Goal: Task Accomplishment & Management: Manage account settings

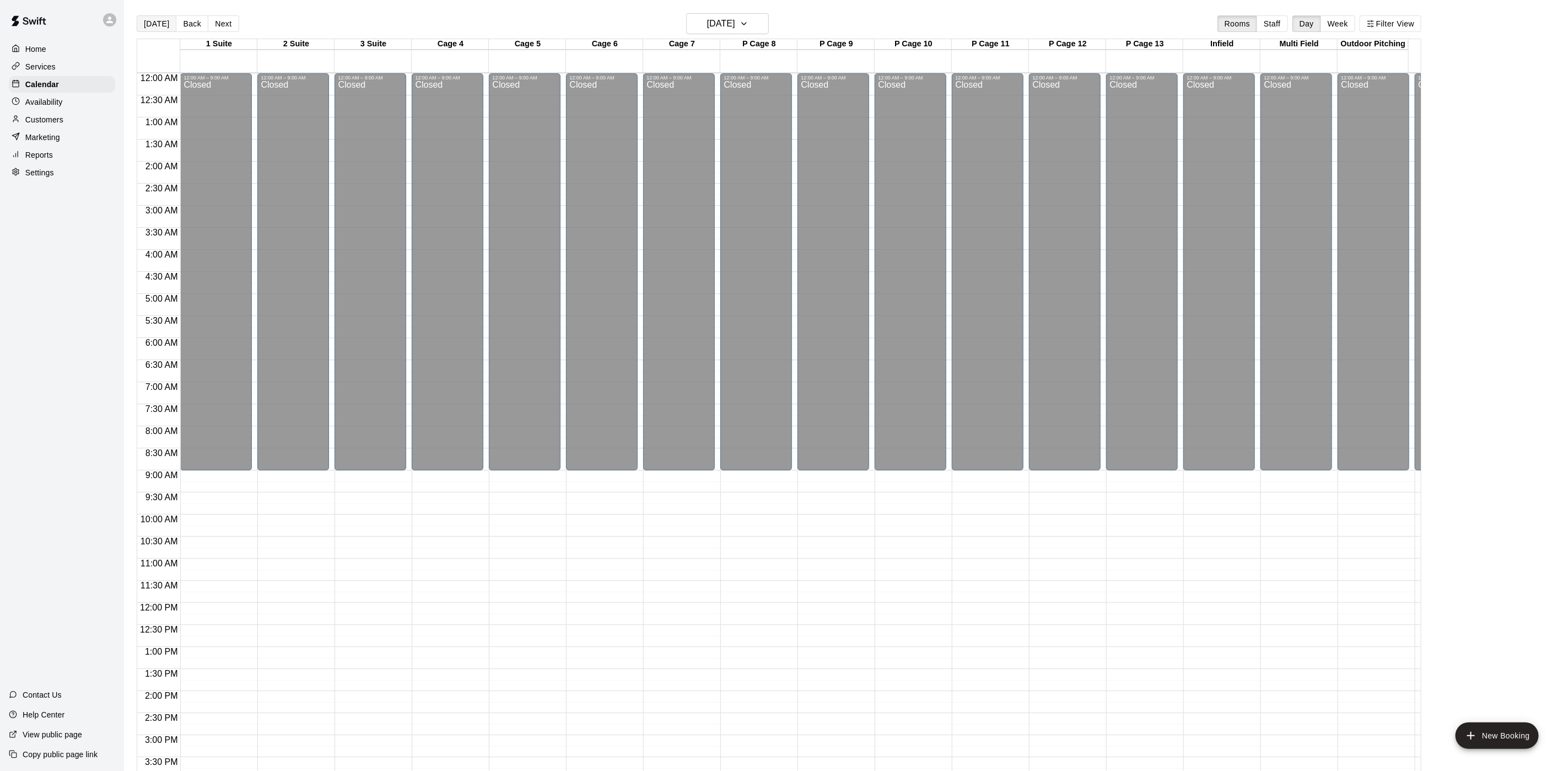
click at [147, 25] on button "[DATE]" at bounding box center [156, 24] width 40 height 17
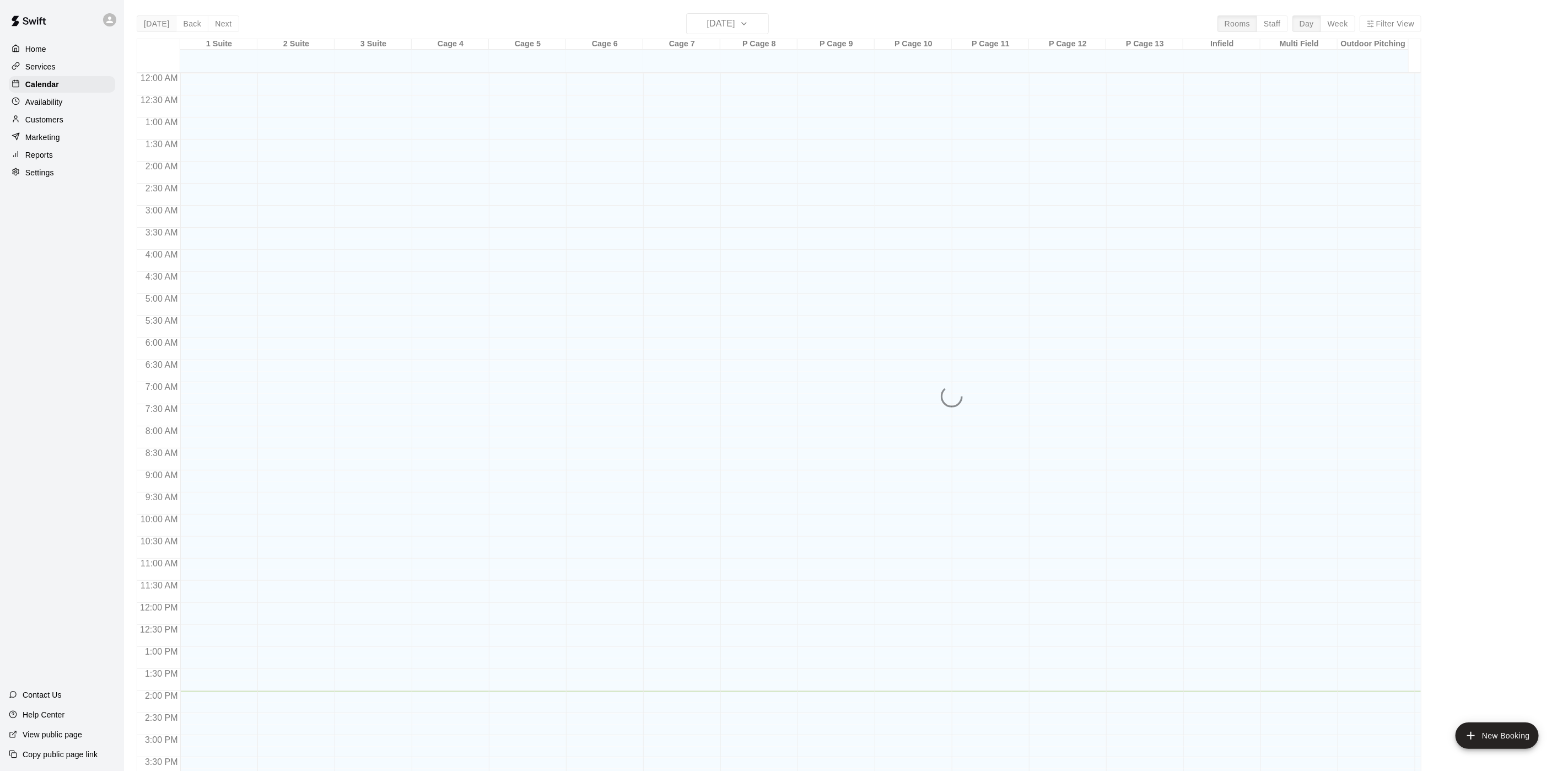
click at [147, 25] on div "[DATE] Back [DATE][DATE] Rooms Staff Day Week Filter View 1 Suite [GEOGRAPHIC_D…" at bounding box center [778, 399] width 1284 height 771
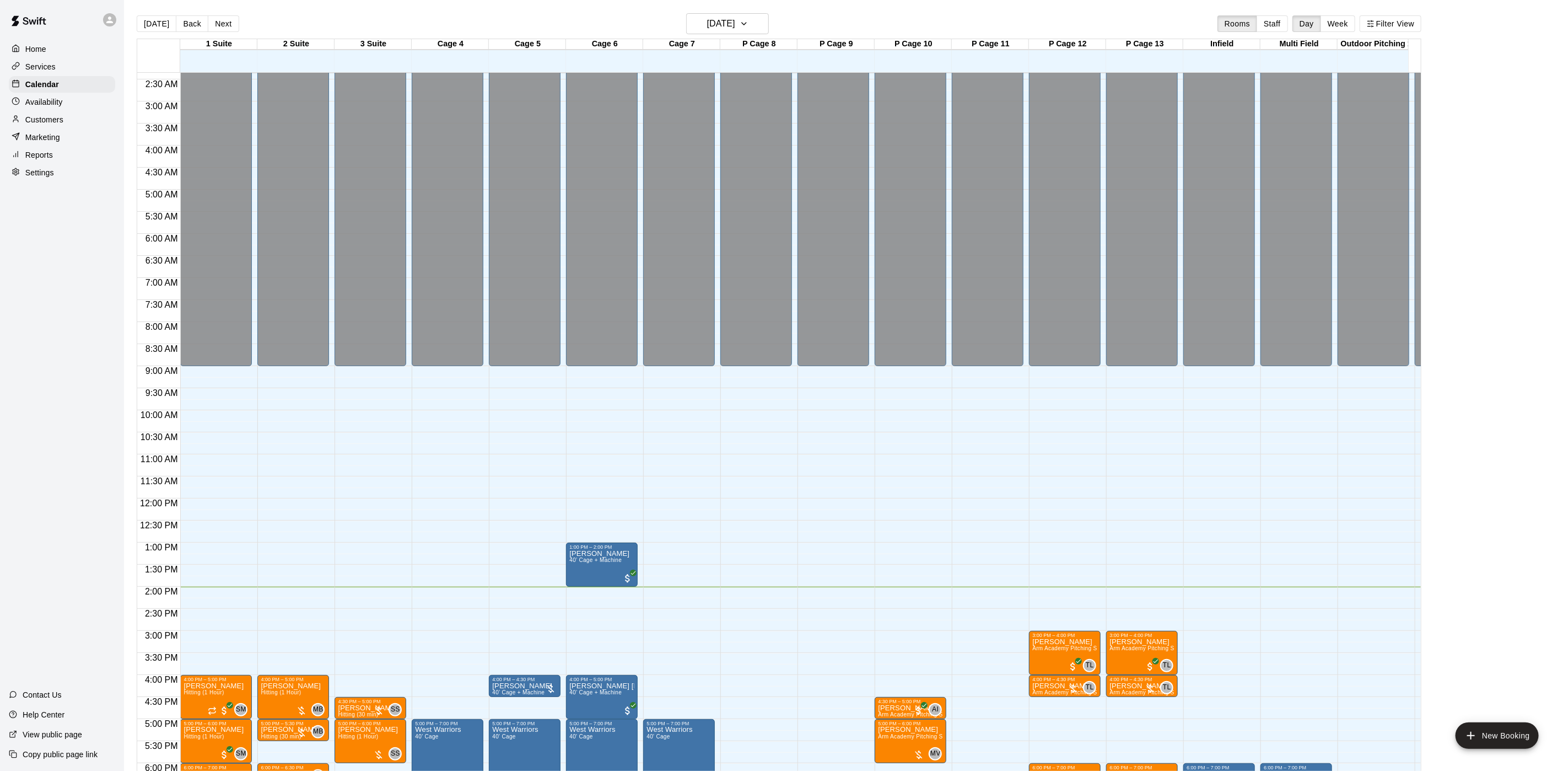
scroll to position [361, 0]
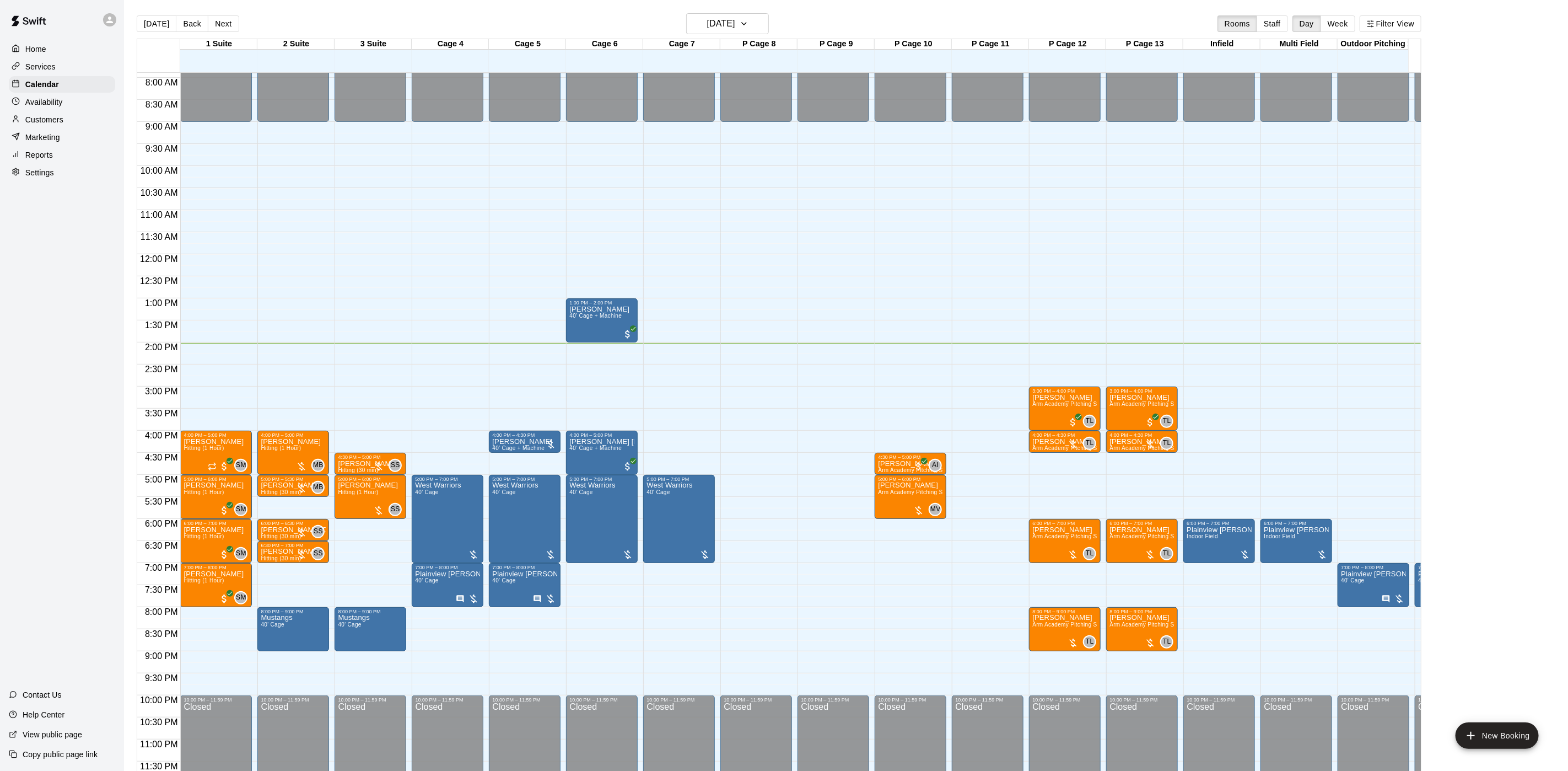
click at [1392, 12] on main "[DATE] Back [DATE][DATE] Rooms Staff Day Week Filter View 1 Suite [GEOGRAPHIC_D…" at bounding box center [846, 394] width 1444 height 788
click at [1392, 28] on button "Filter View" at bounding box center [1390, 24] width 62 height 17
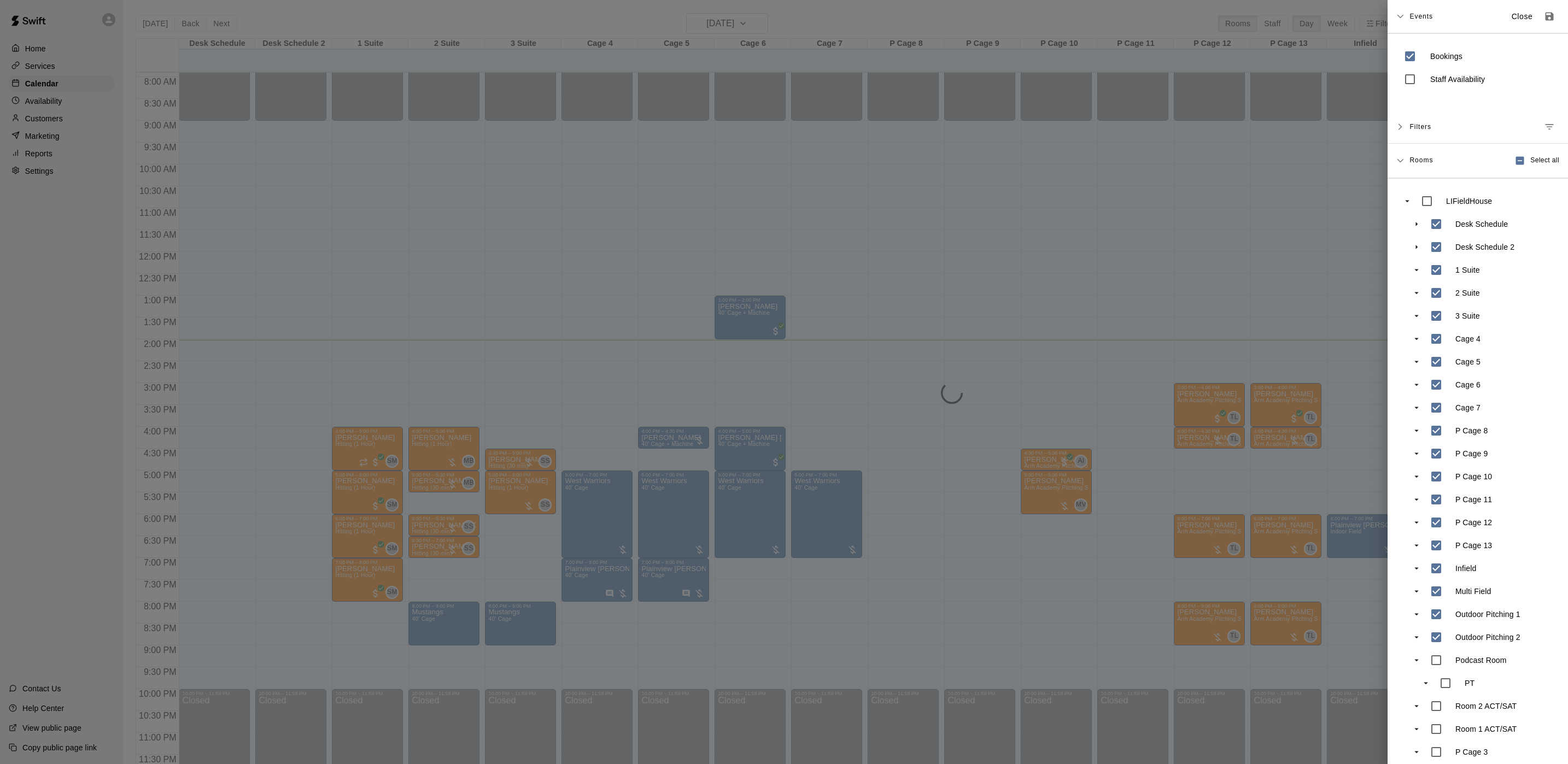
click at [267, 347] on div at bounding box center [784, 382] width 1568 height 764
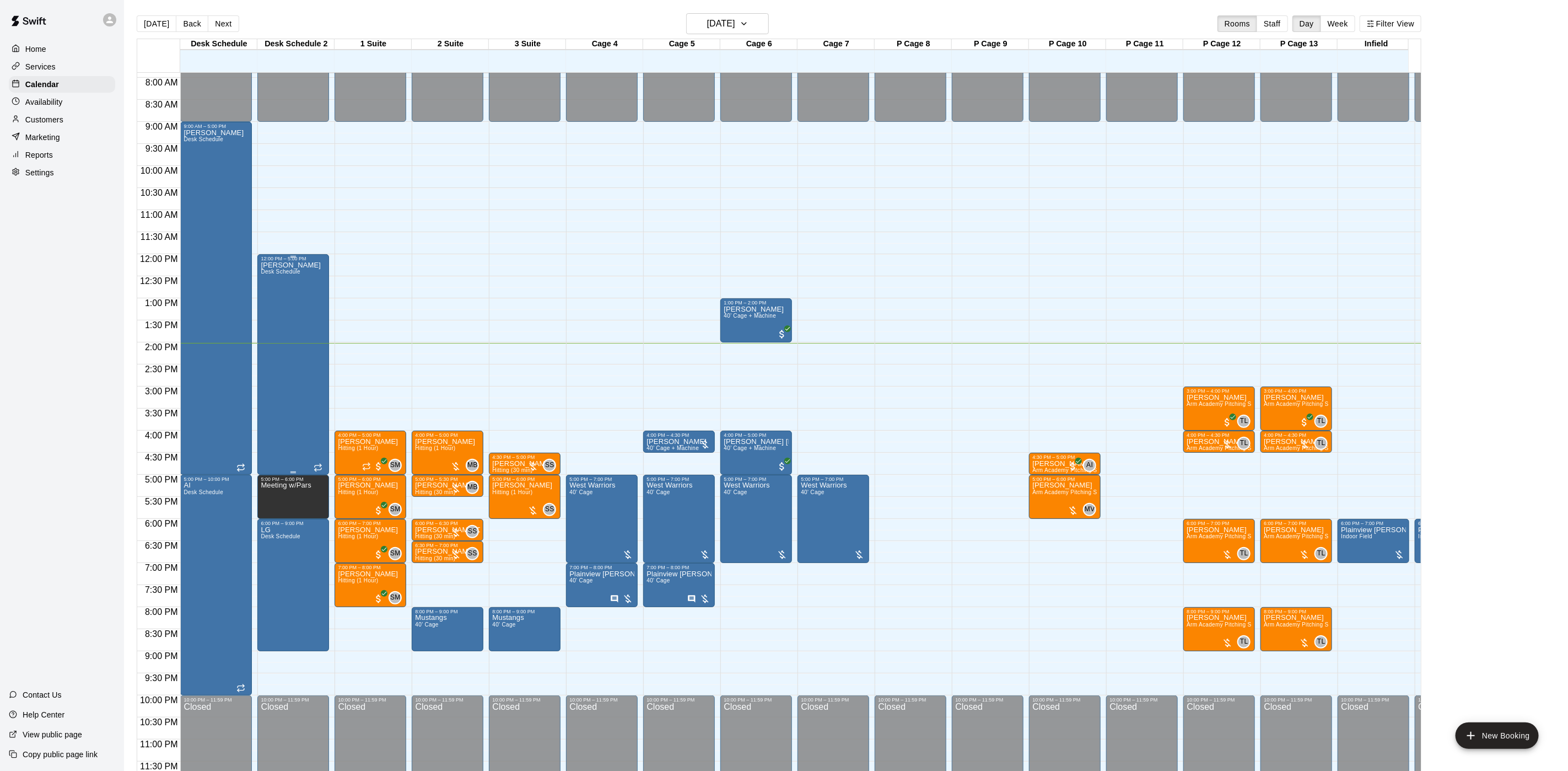
click at [291, 315] on div "[PERSON_NAME] Desk Schedule" at bounding box center [291, 646] width 60 height 771
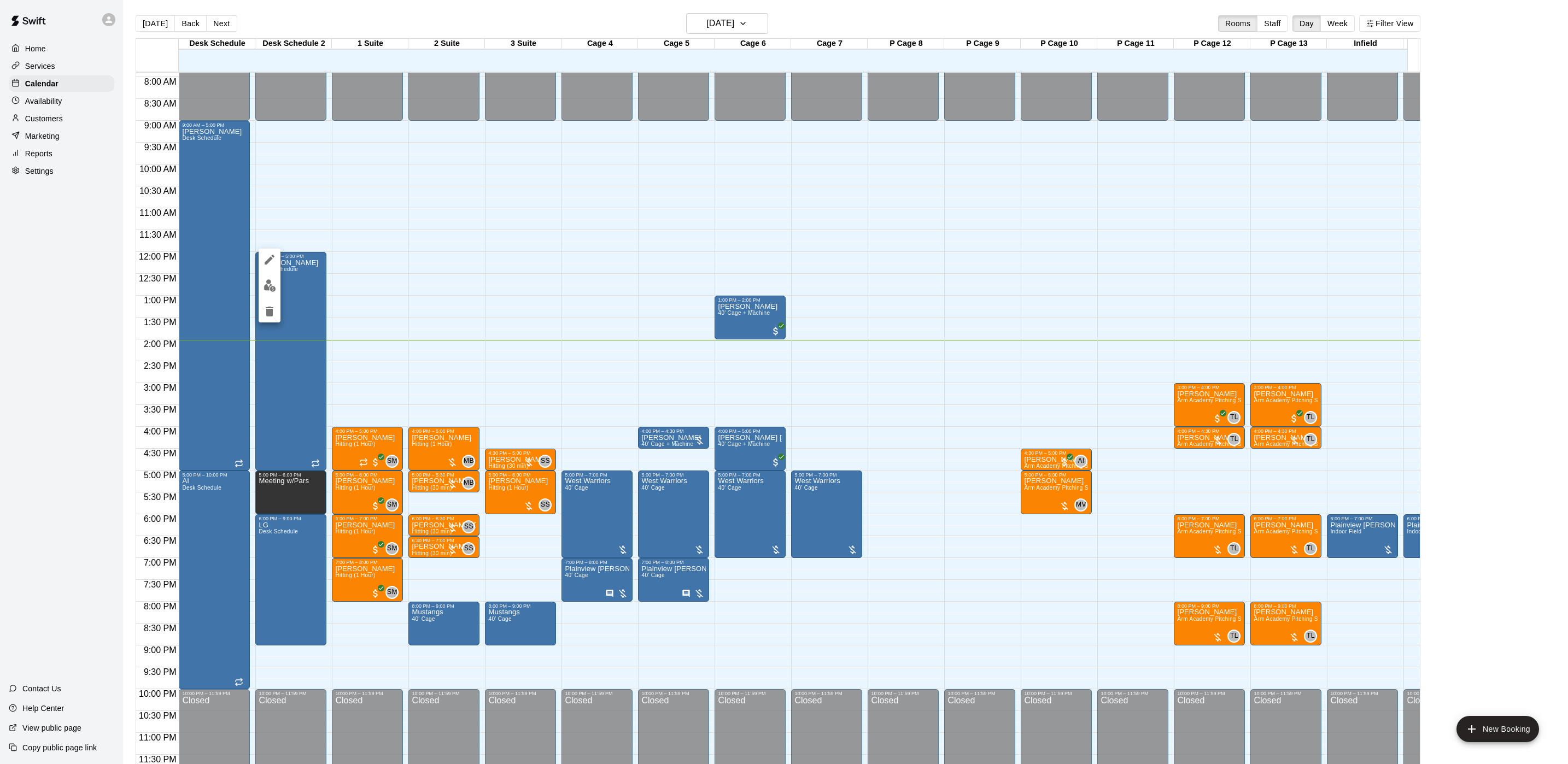
click at [340, 489] on div at bounding box center [784, 382] width 1568 height 764
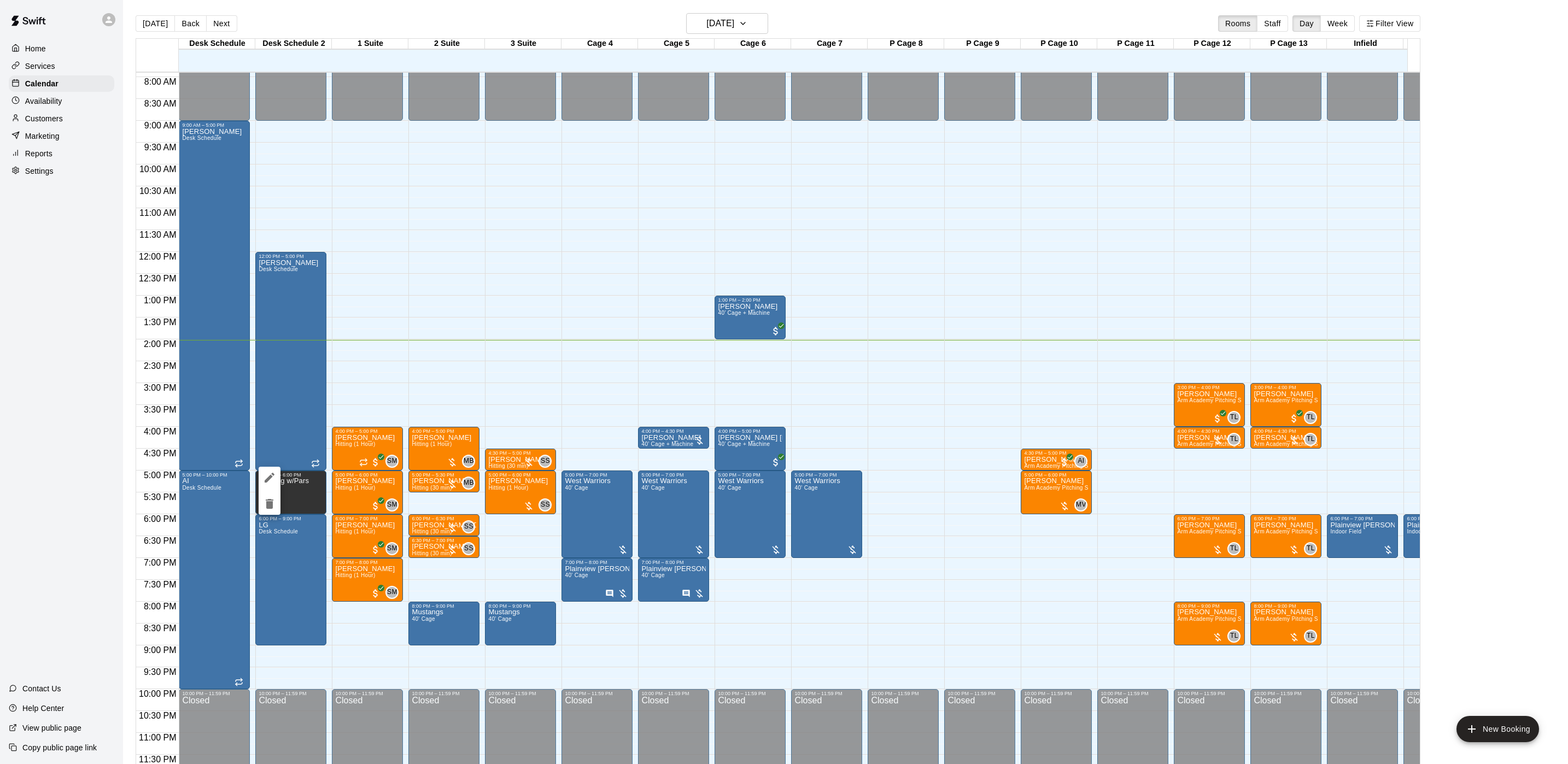
click at [276, 476] on button "edit" at bounding box center [270, 477] width 22 height 22
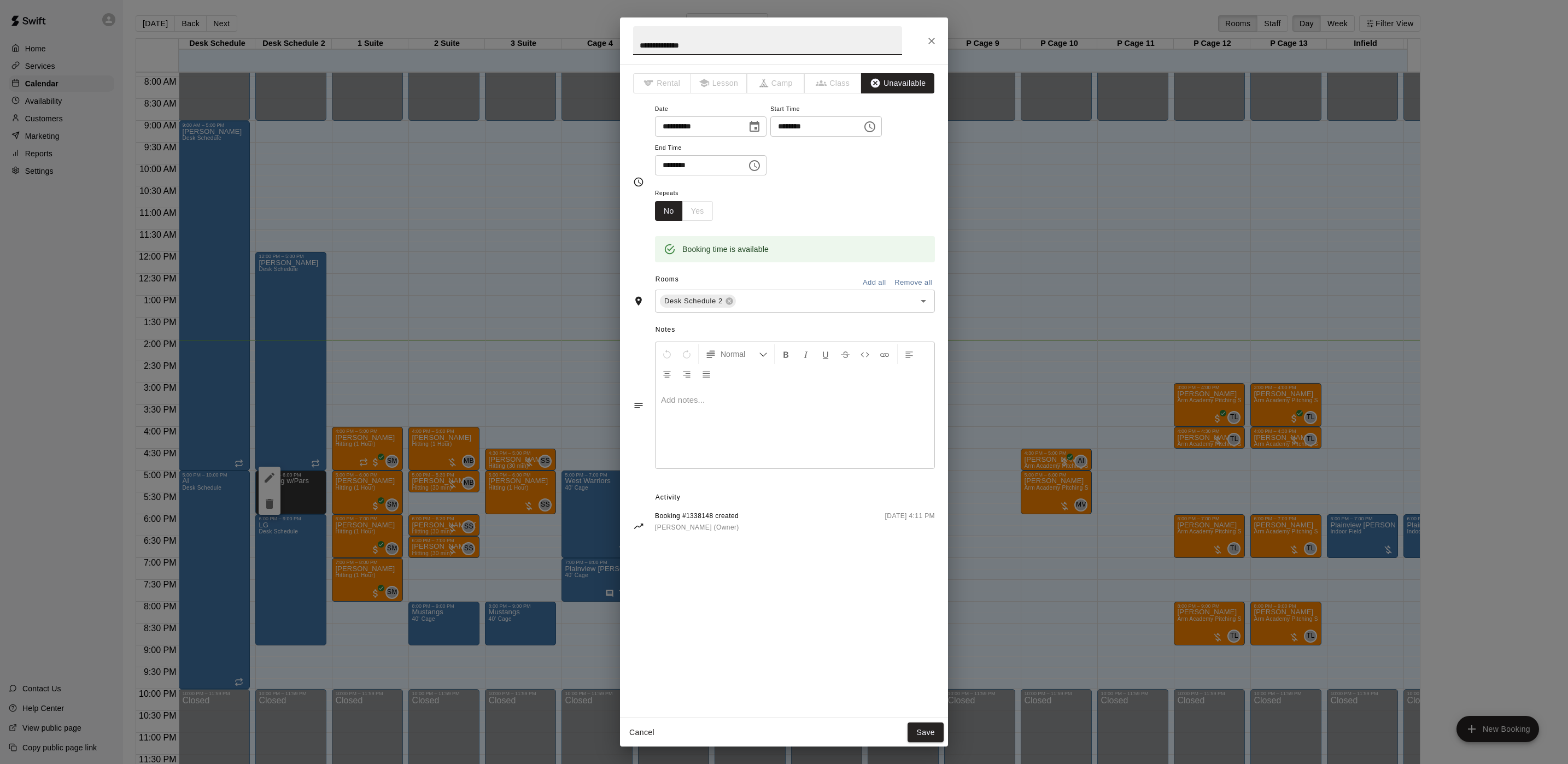
click at [761, 130] on icon "Choose date, selected date is Aug 21, 2025" at bounding box center [754, 126] width 13 height 13
click at [789, 267] on button "22" at bounding box center [786, 262] width 20 height 20
type input "**********"
click at [1030, 176] on div "**********" at bounding box center [784, 382] width 1568 height 764
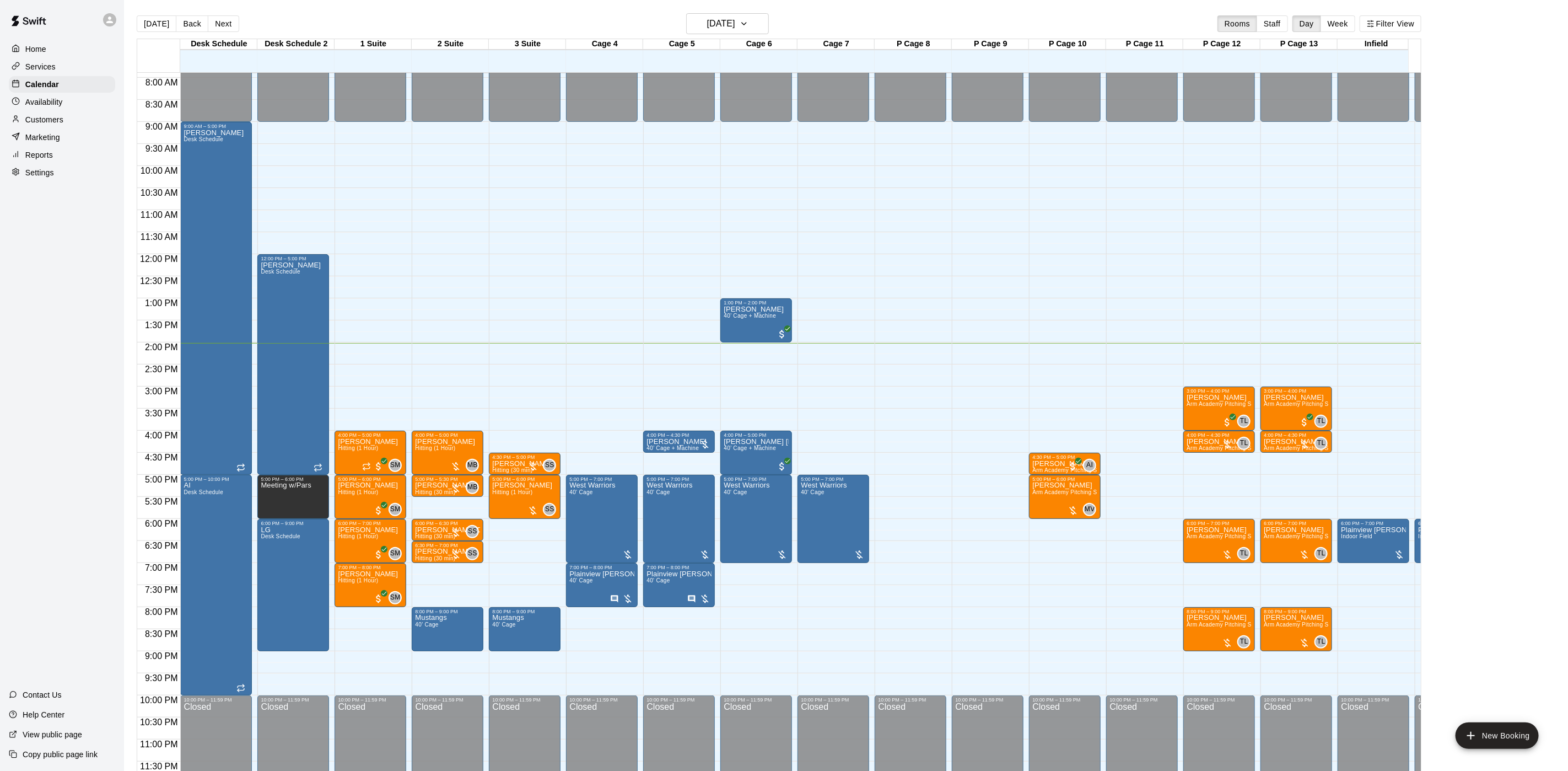
click at [741, 12] on main "[DATE] Back [DATE][DATE] Rooms Staff Day Week Filter View Desk Schedule 21 Thu …" at bounding box center [846, 394] width 1444 height 788
click at [735, 28] on h6 "[DATE]" at bounding box center [722, 24] width 28 height 16
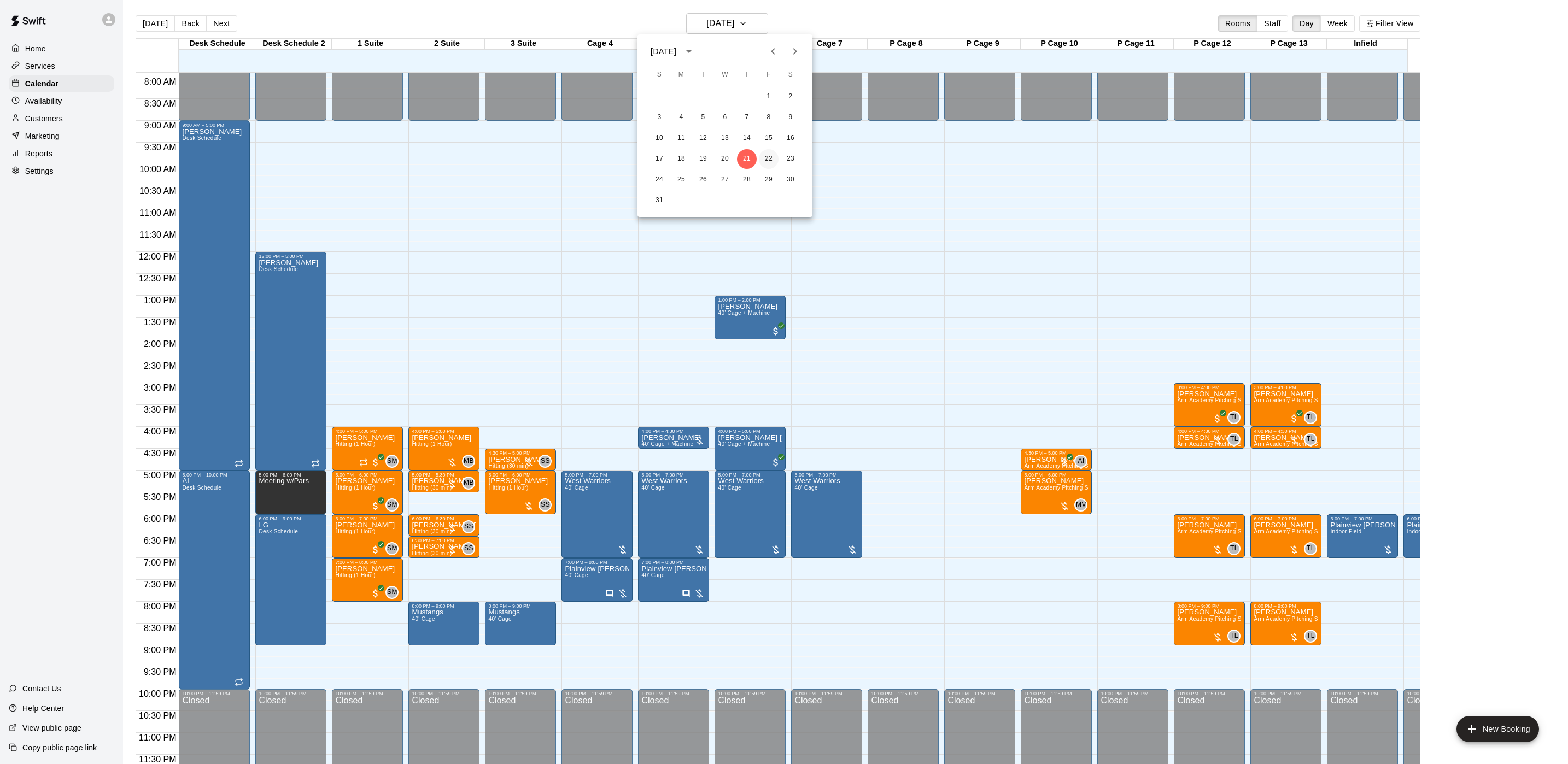
click at [764, 161] on button "22" at bounding box center [768, 158] width 20 height 20
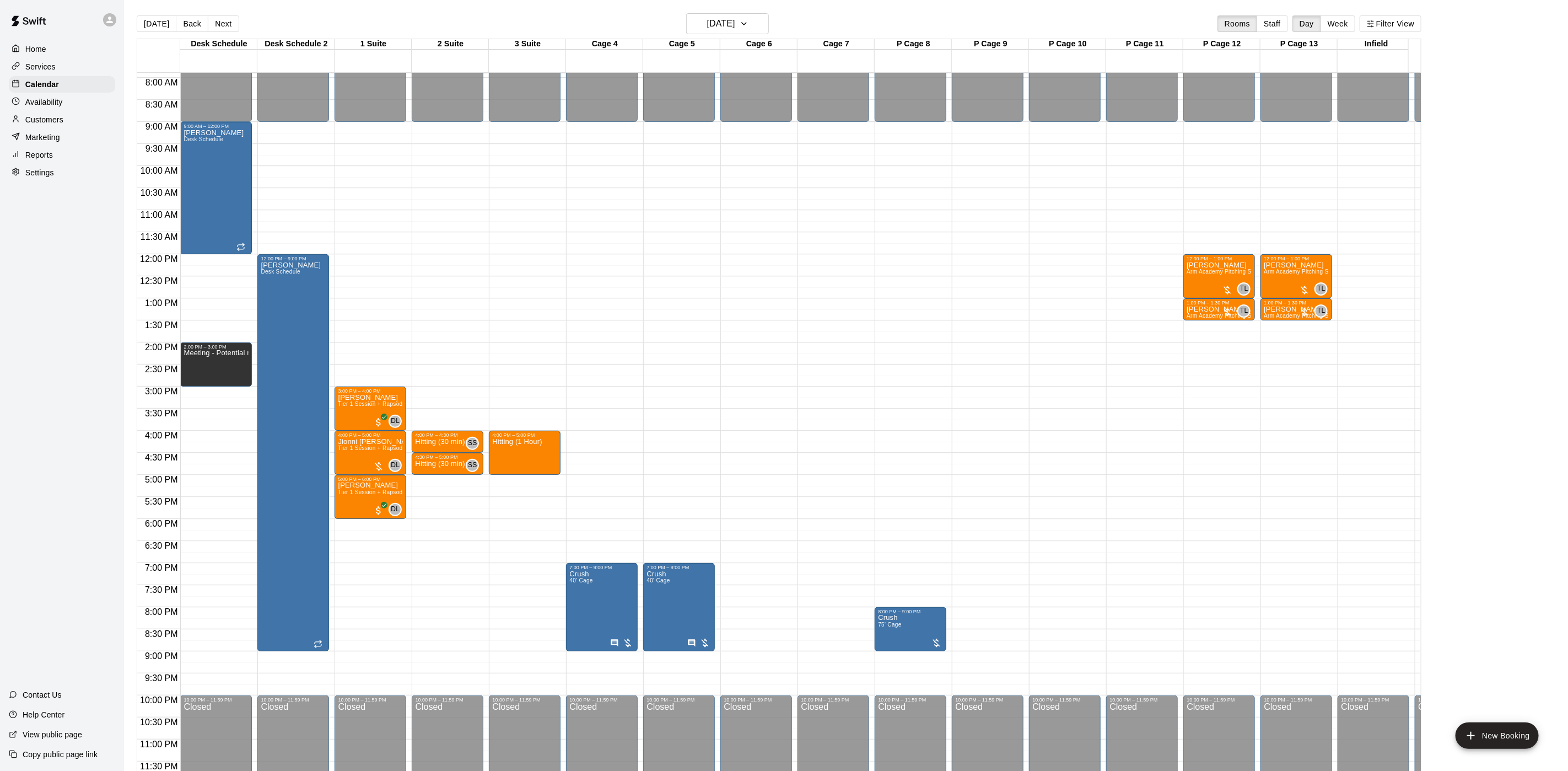
click at [701, 10] on main "[DATE] Back [DATE][DATE] Rooms Staff Day Week Filter View Desk Schedule 22 Fri …" at bounding box center [846, 394] width 1444 height 788
click at [707, 17] on h6 "[DATE]" at bounding box center [722, 24] width 28 height 16
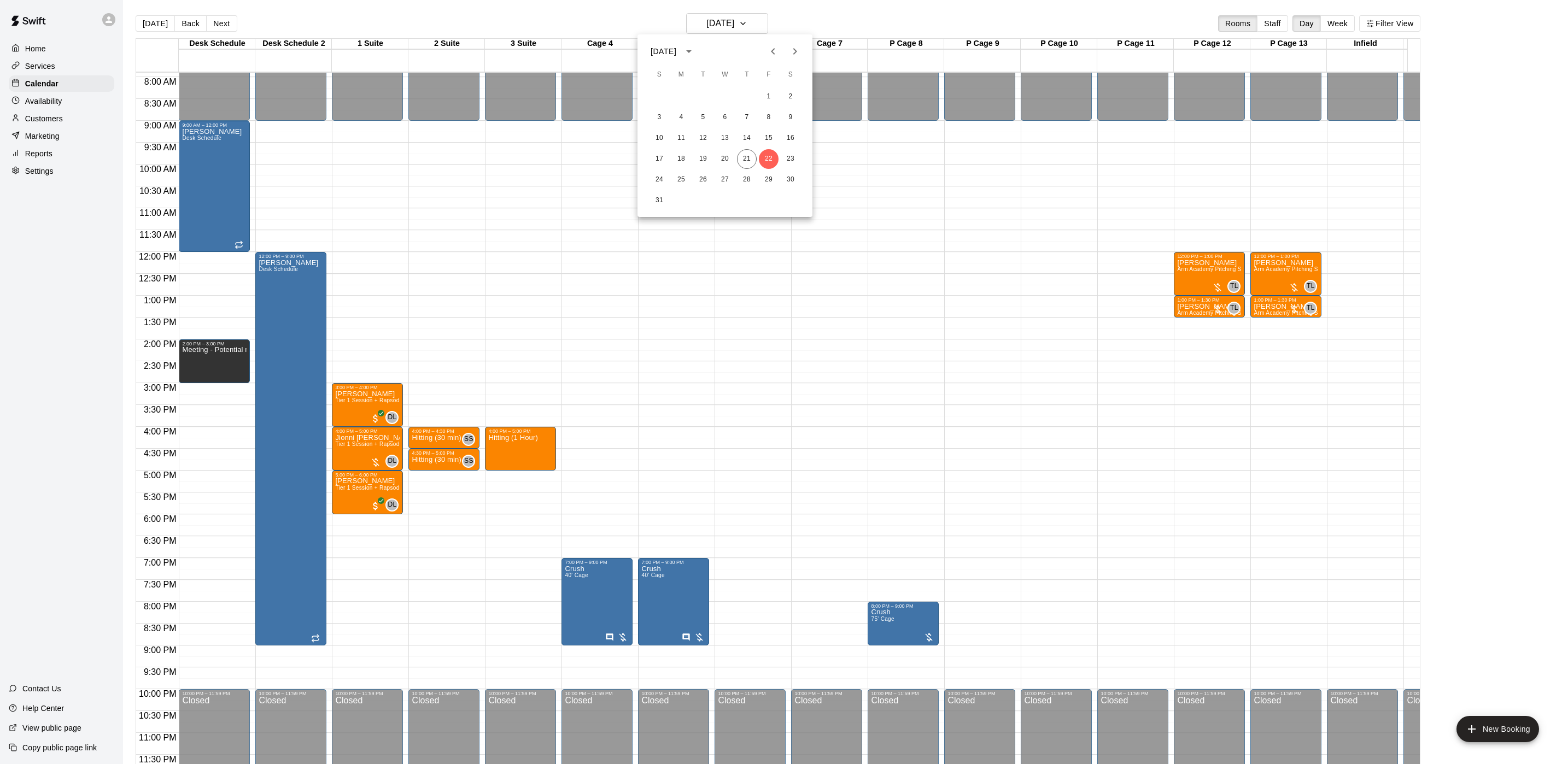
click at [48, 129] on div at bounding box center [784, 382] width 1568 height 764
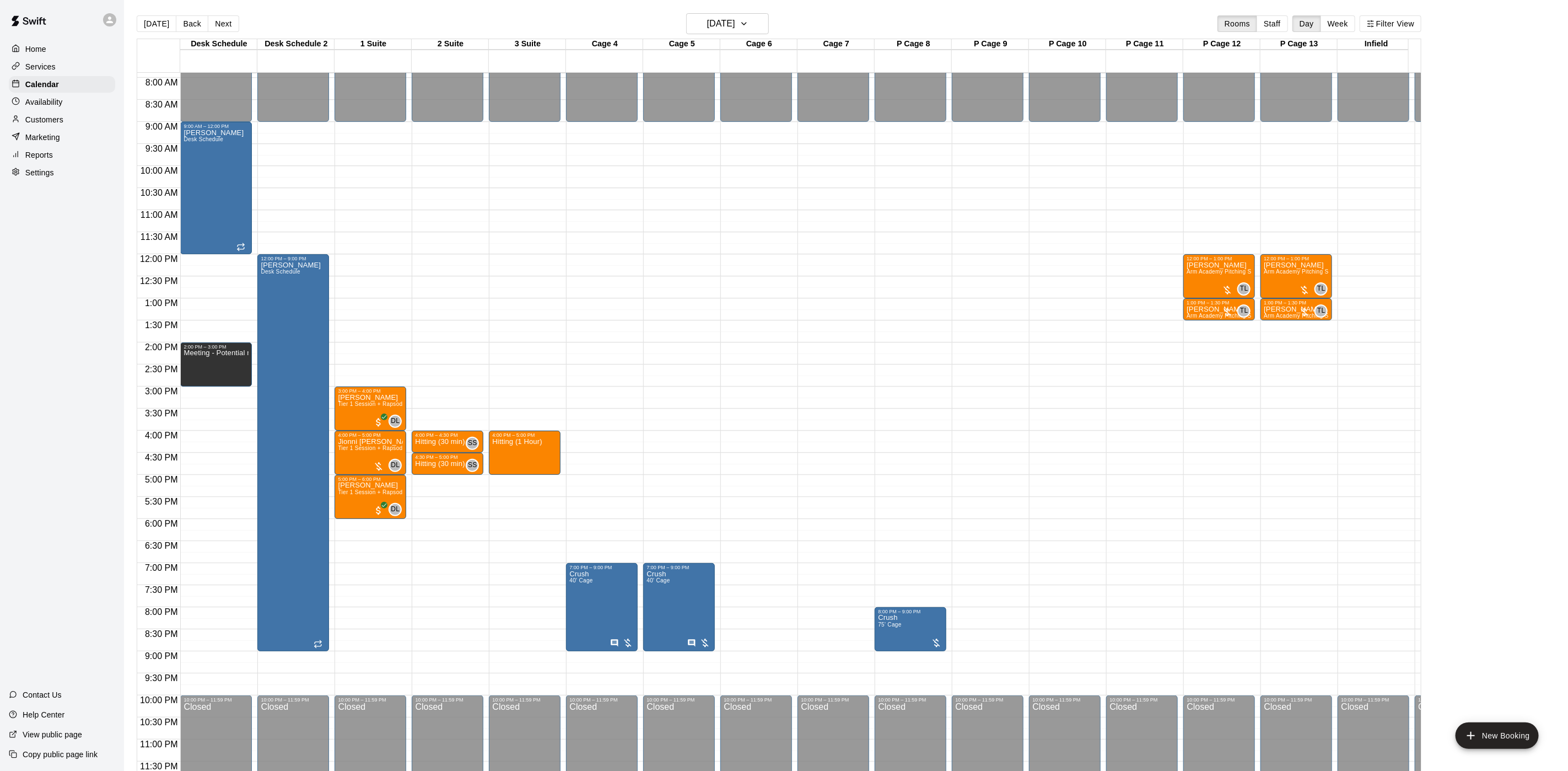
click at [48, 130] on div "[DATE] S M T W T F S 1 2 3 4 5 6 7 8 9 10 11 12 13 14 15 16 17 18 19 20 21 22 2…" at bounding box center [784, 385] width 1568 height 771
click at [48, 125] on p "Customers" at bounding box center [44, 119] width 38 height 11
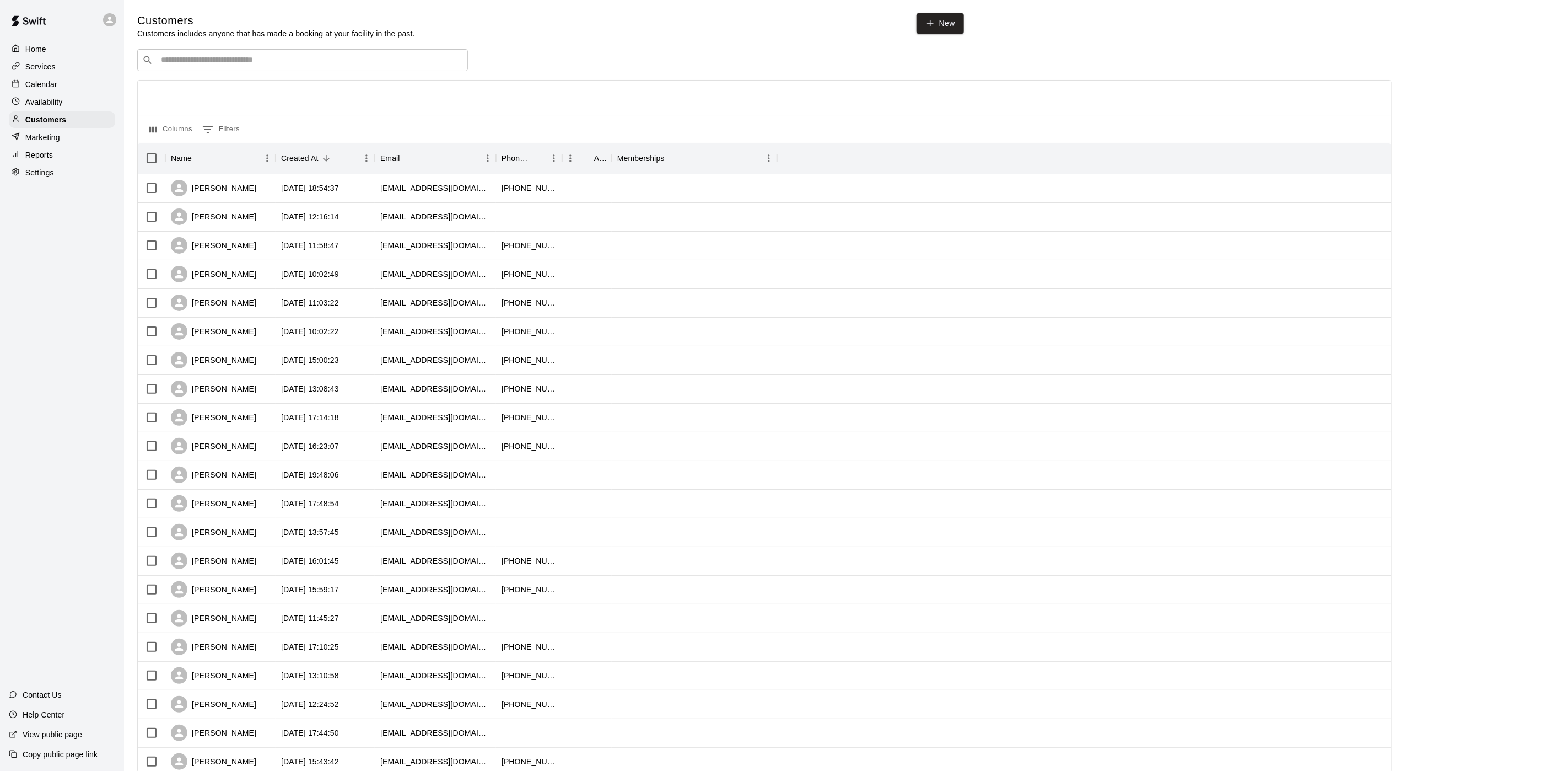
click at [285, 59] on input "Search customers by name or email" at bounding box center [310, 60] width 305 height 11
type input "***"
click at [349, 92] on div "MVP VIP [EMAIL_ADDRESS][DOMAIN_NAME]" at bounding box center [314, 91] width 291 height 24
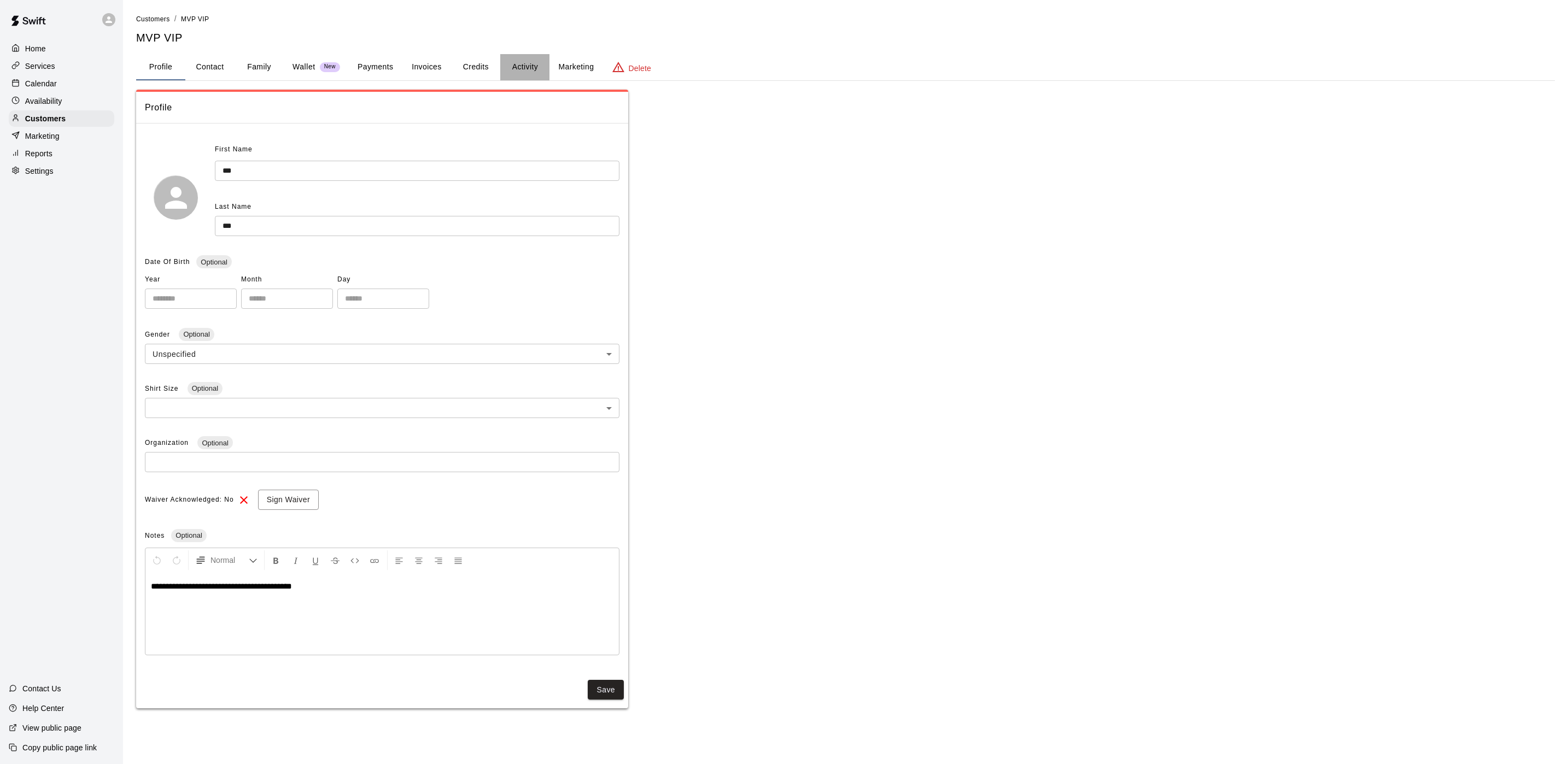
click at [530, 70] on button "Activity" at bounding box center [524, 67] width 49 height 26
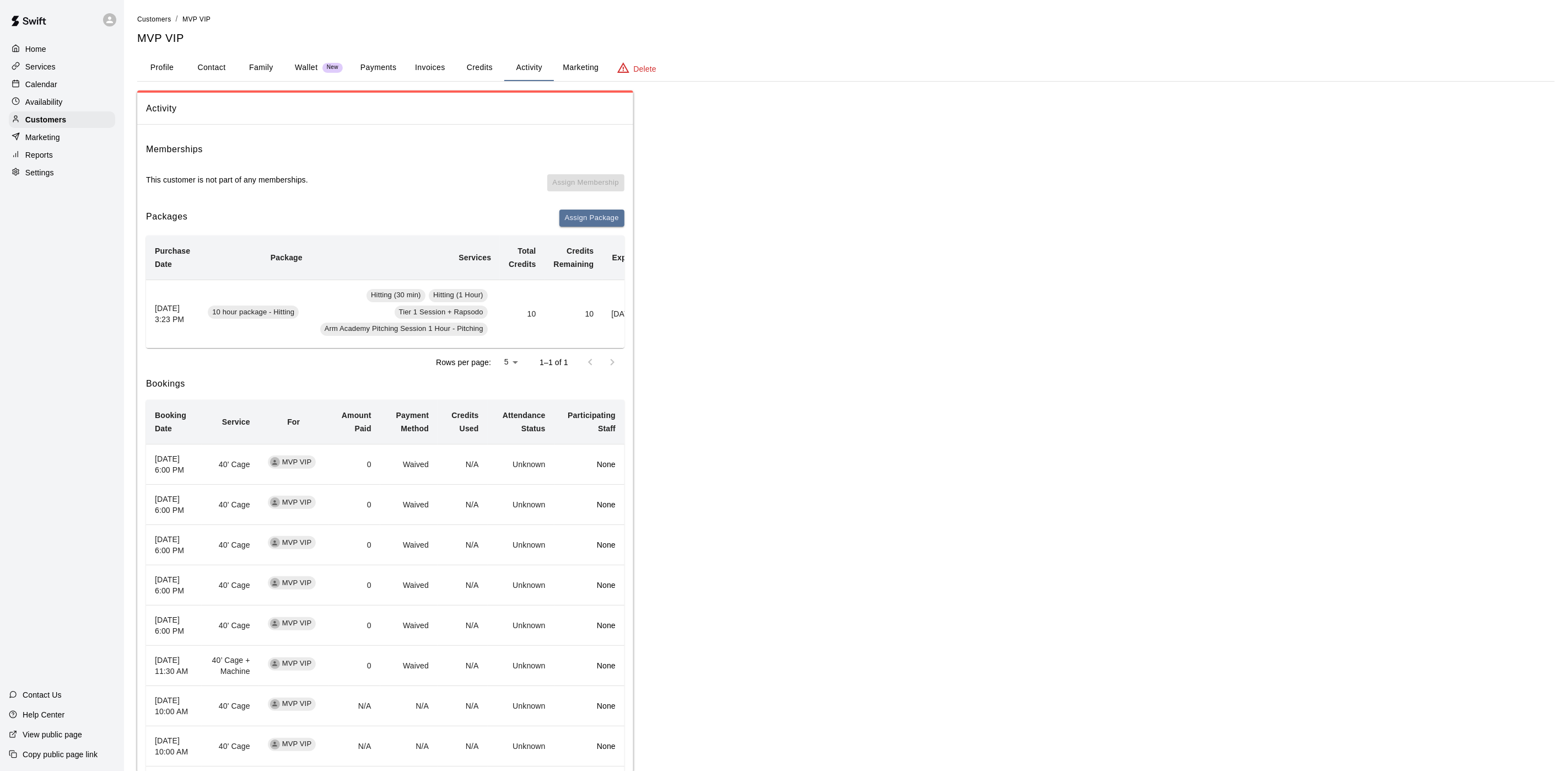
click at [55, 86] on p "Calendar" at bounding box center [41, 85] width 32 height 11
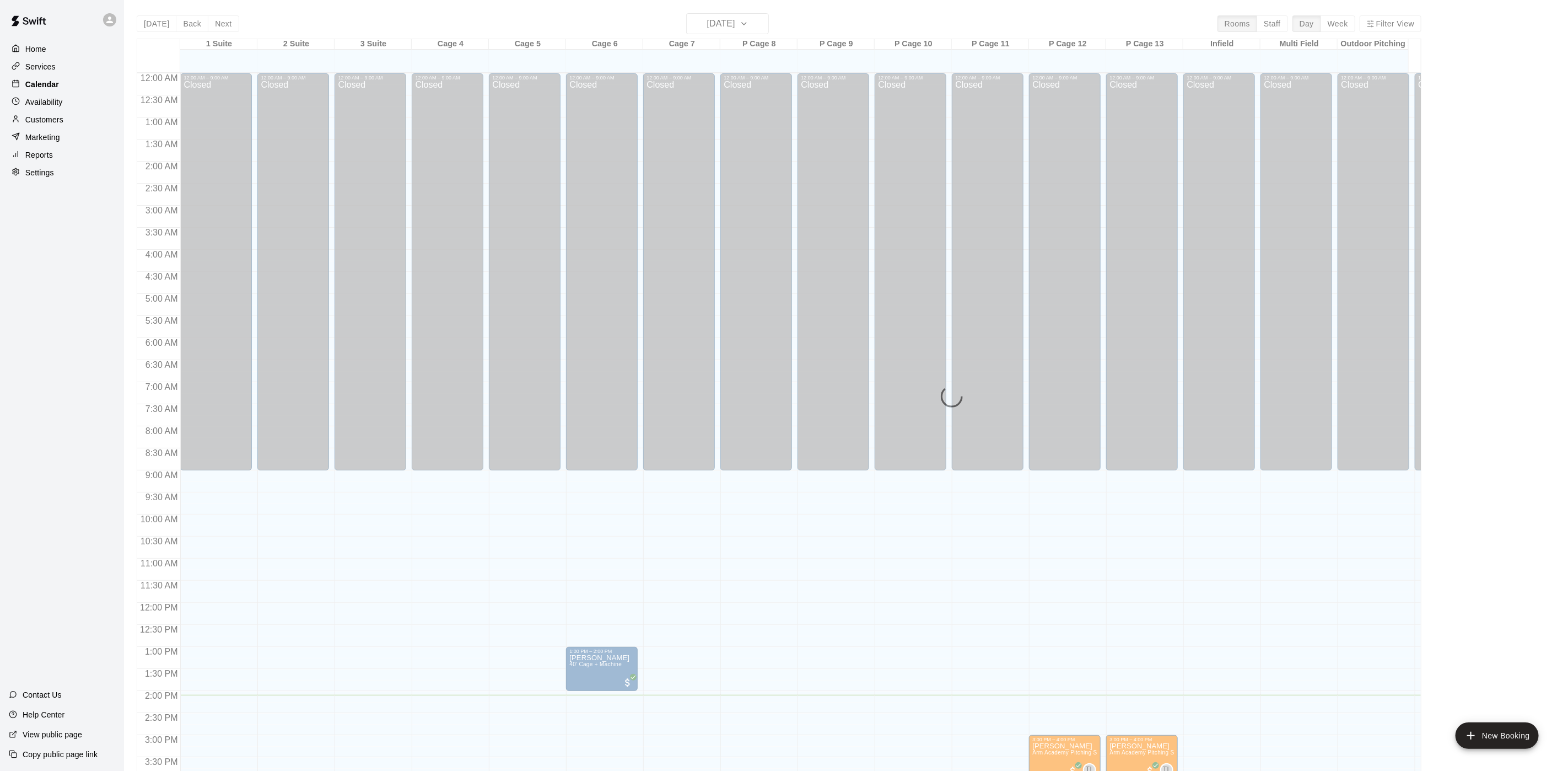
scroll to position [316, 0]
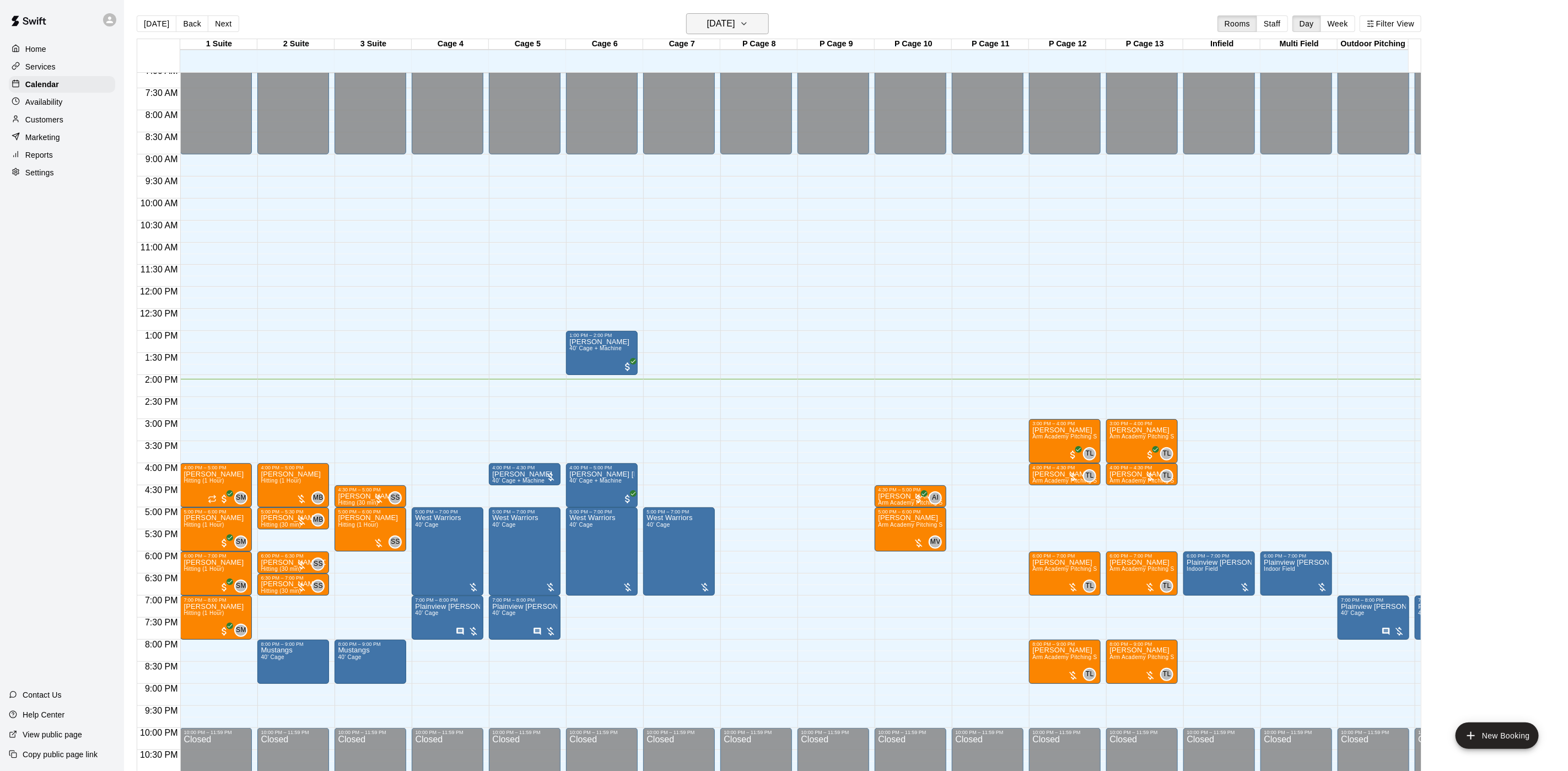
click at [713, 19] on h6 "[DATE]" at bounding box center [722, 24] width 28 height 16
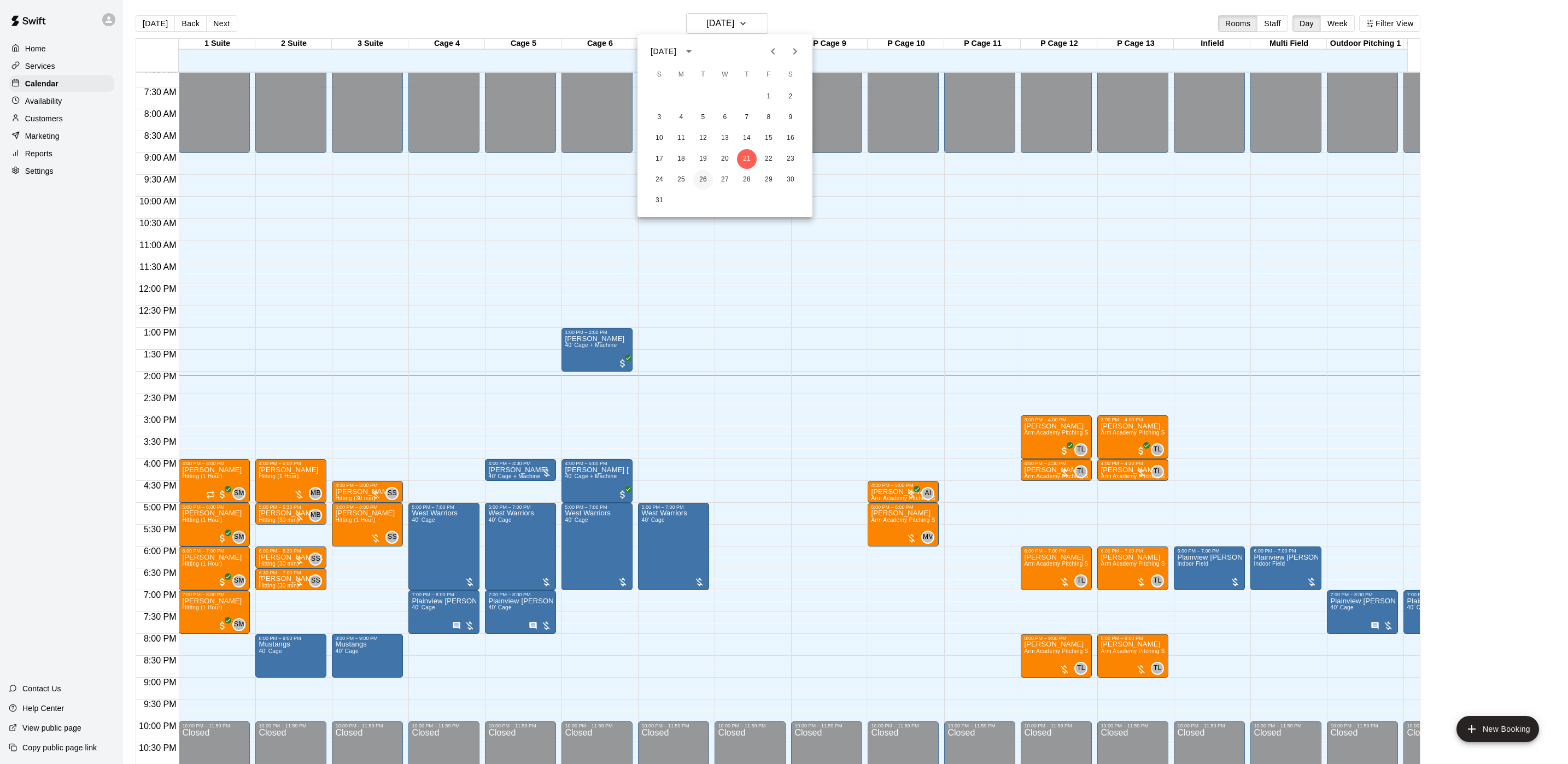
click at [699, 172] on button "26" at bounding box center [702, 179] width 20 height 20
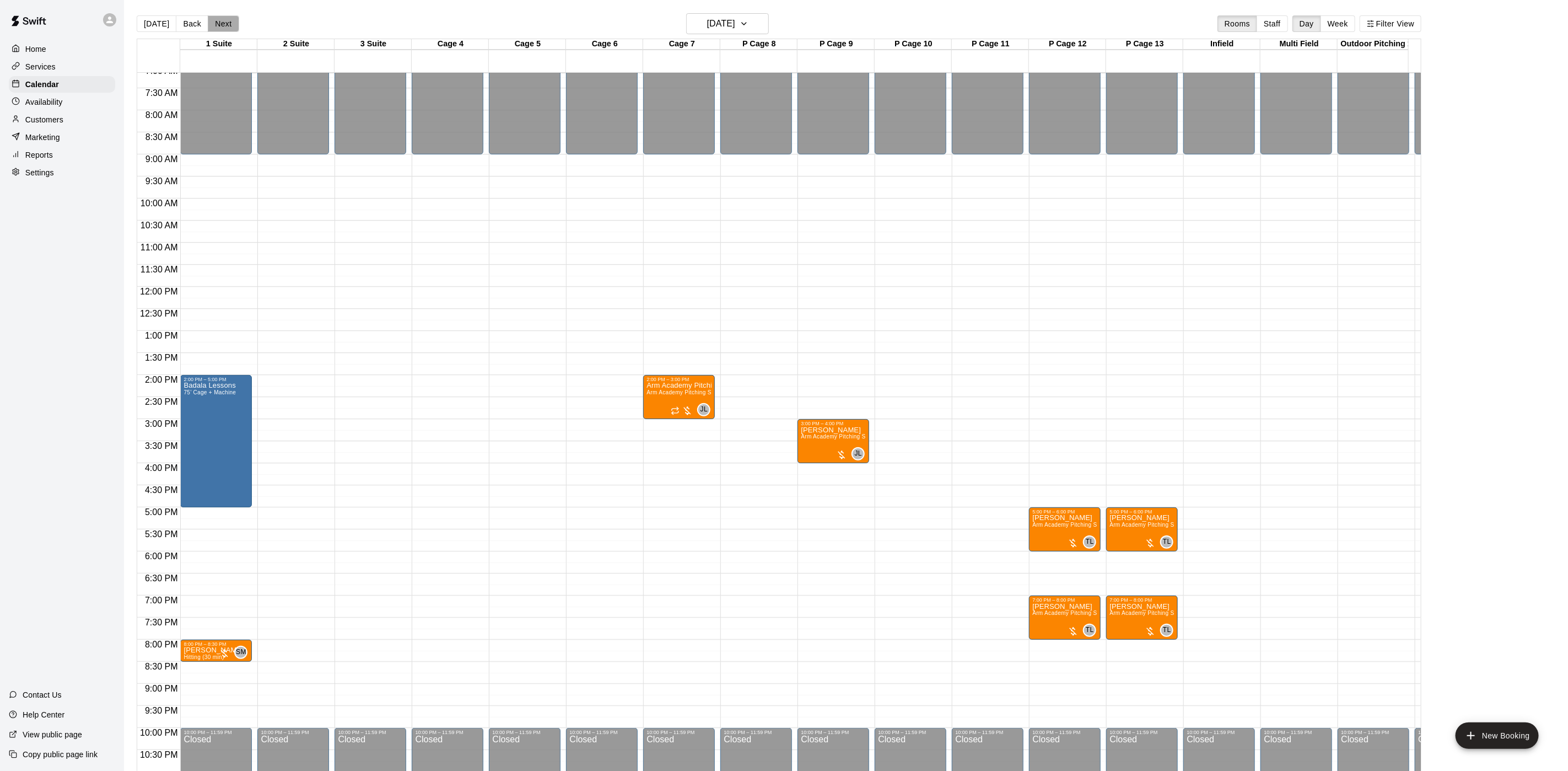
click at [217, 32] on button "Next" at bounding box center [223, 24] width 31 height 17
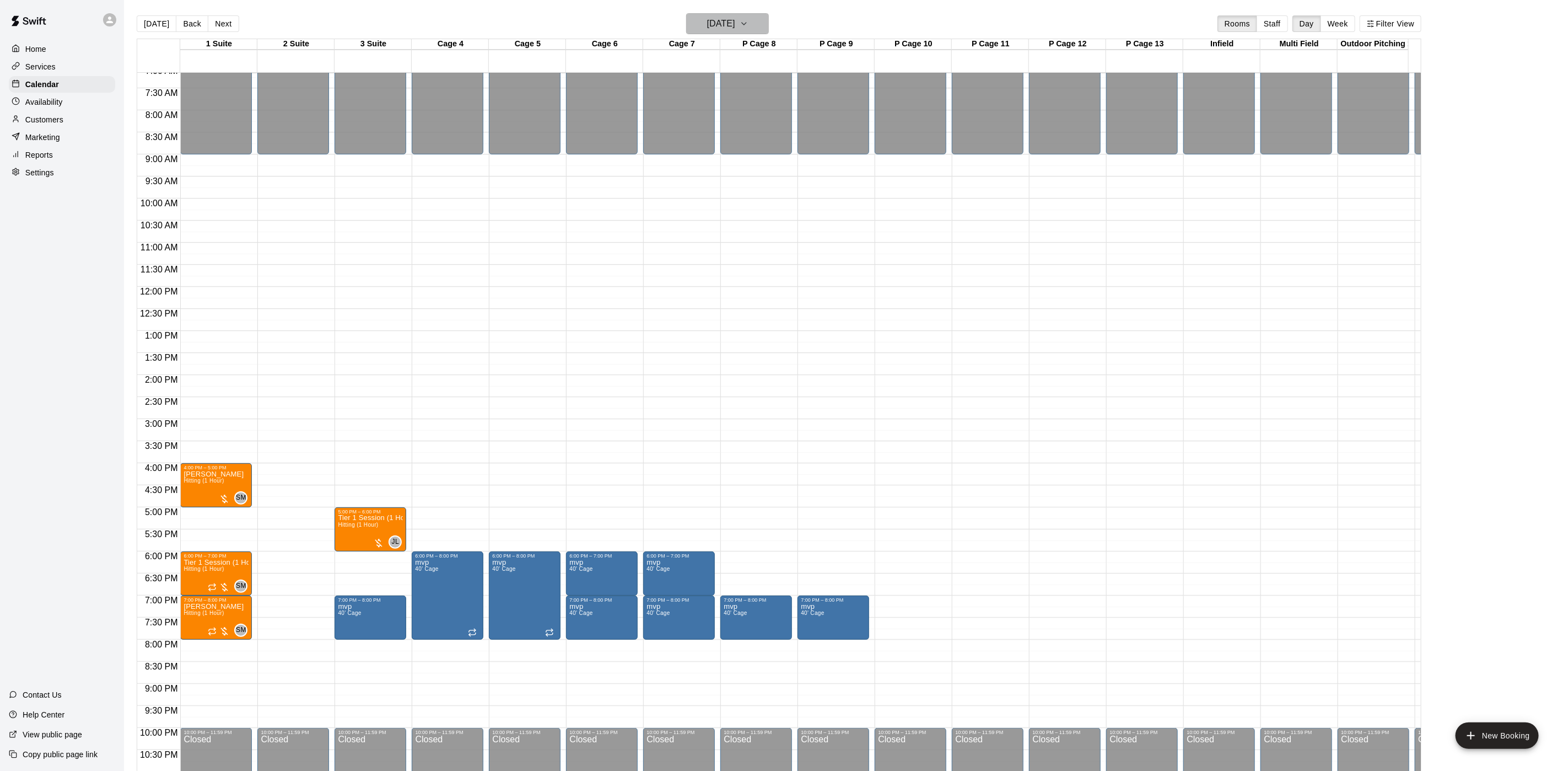
click at [725, 13] on button "[DATE]" at bounding box center [727, 24] width 83 height 21
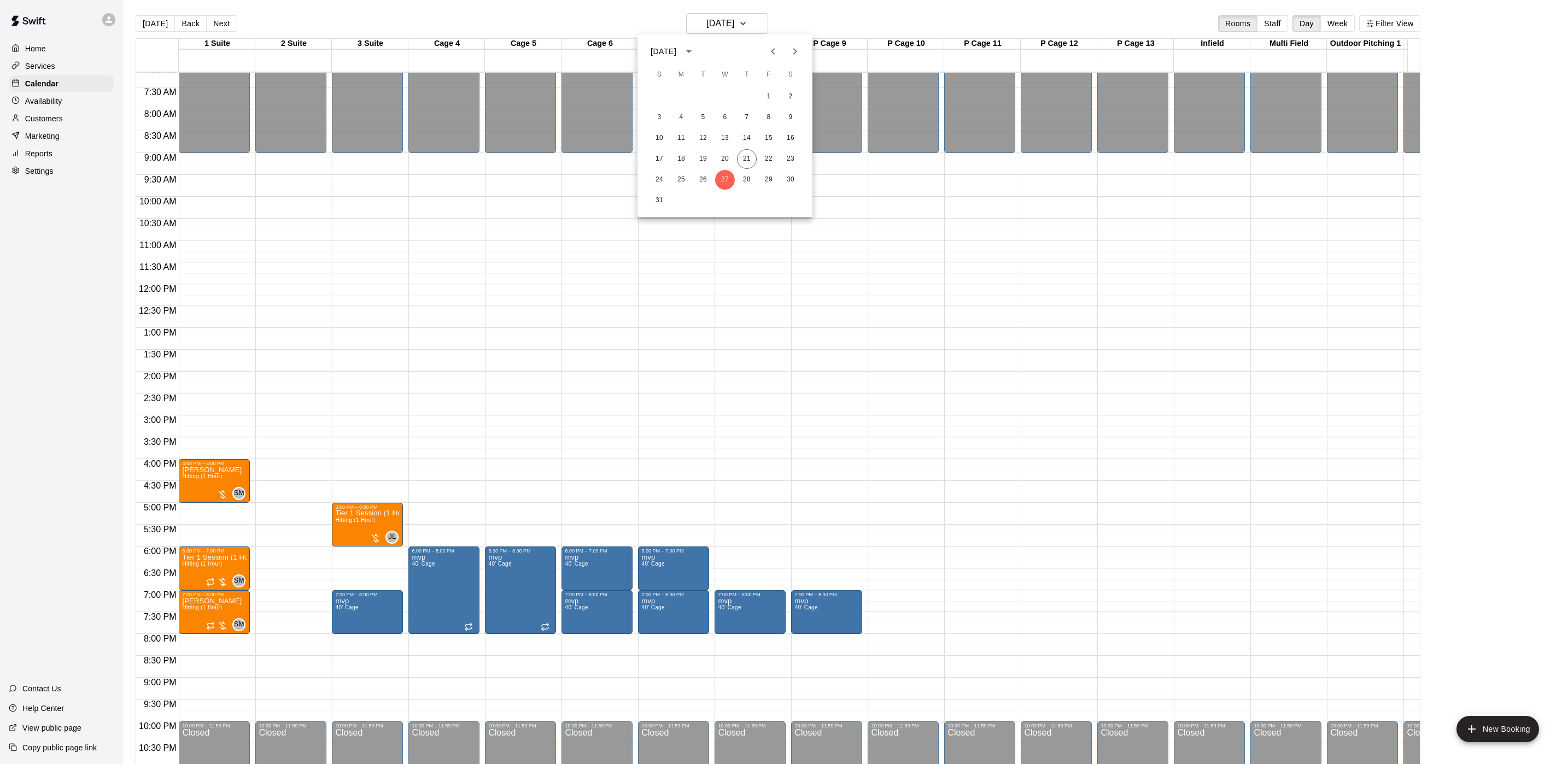
click at [601, 264] on div at bounding box center [784, 382] width 1568 height 764
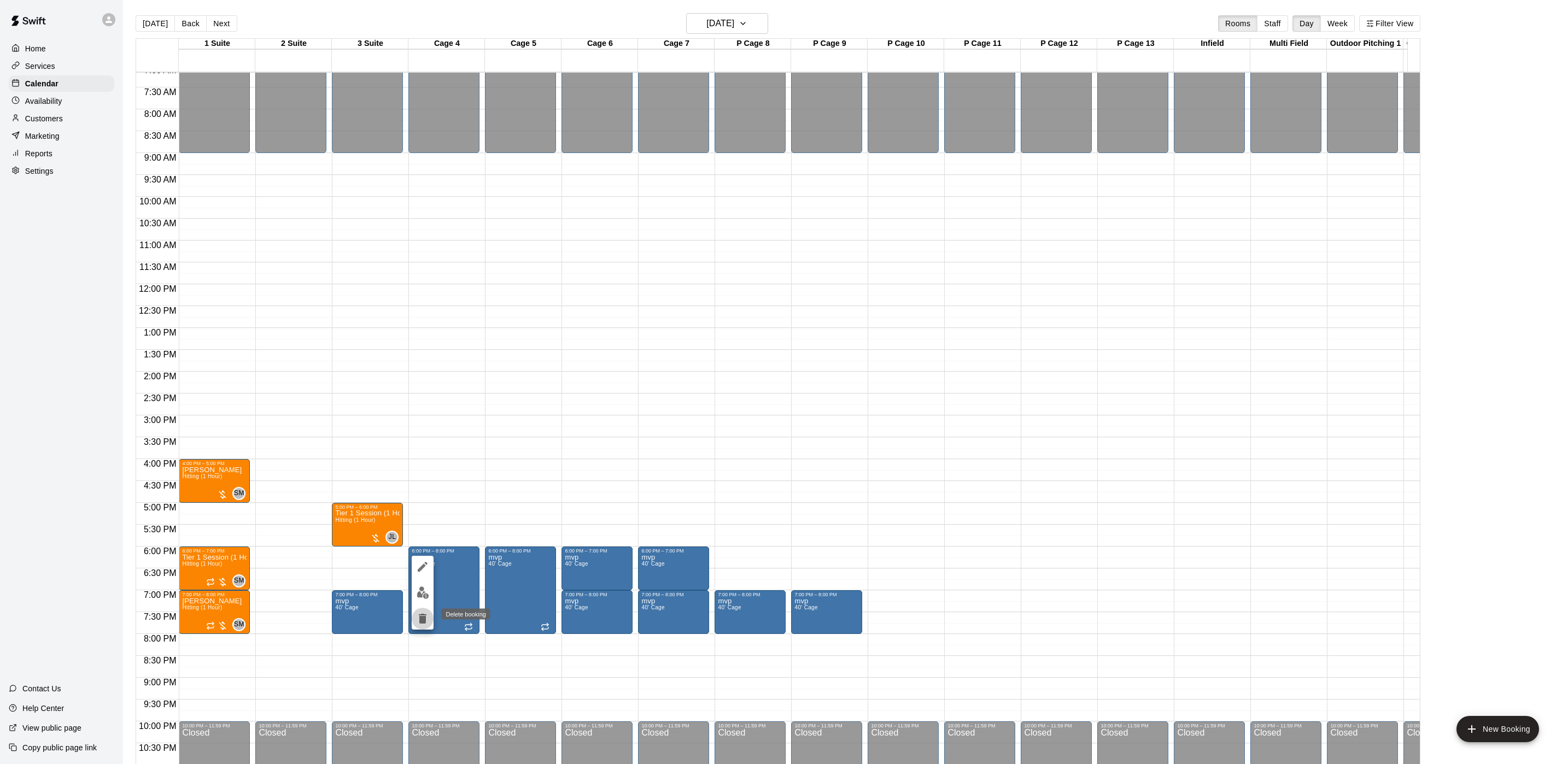
click at [428, 625] on button "delete" at bounding box center [423, 618] width 22 height 22
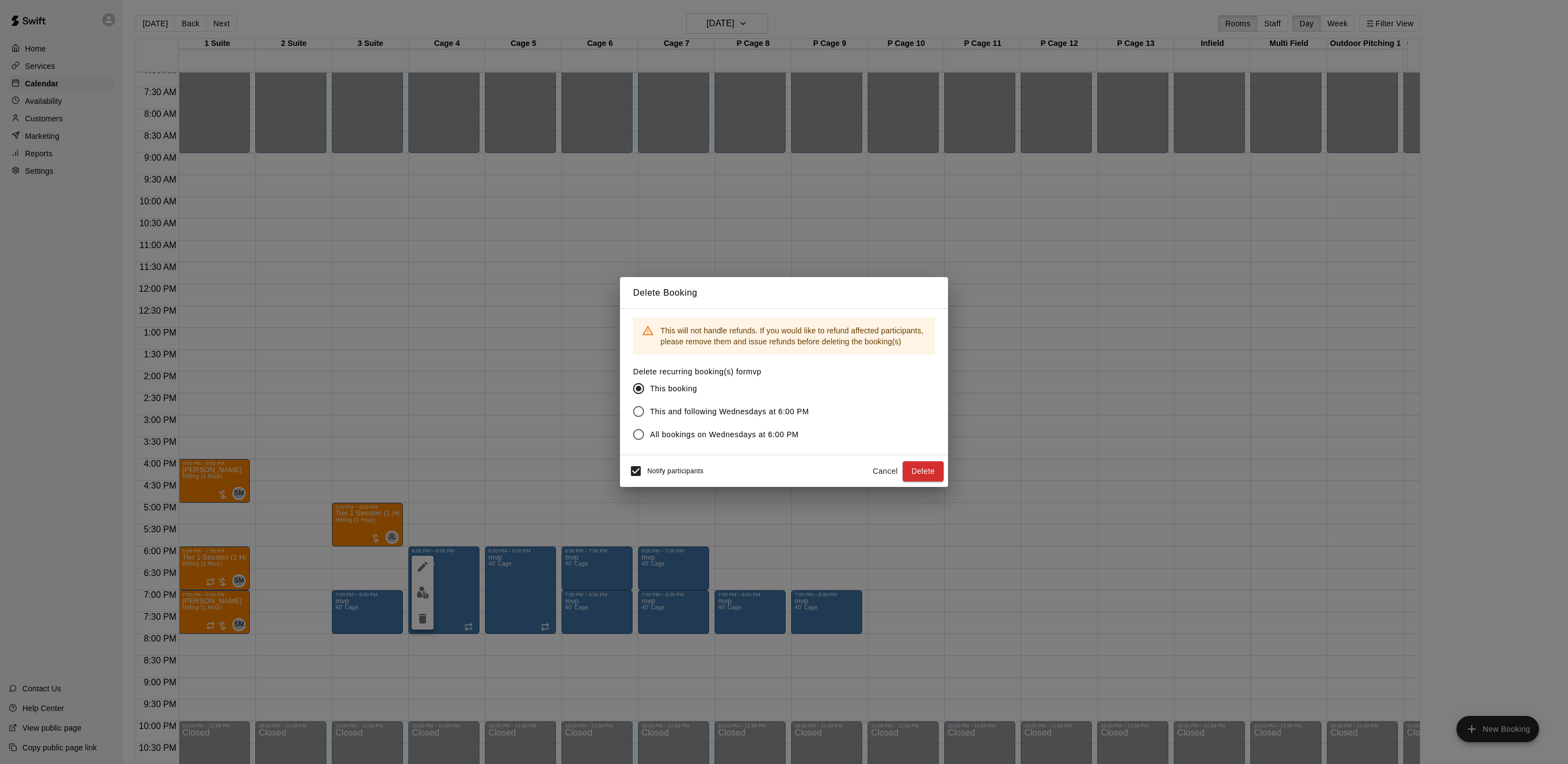
click at [948, 474] on div "Delete Booking This will not handle refunds. If you would like to refund affect…" at bounding box center [784, 382] width 1568 height 764
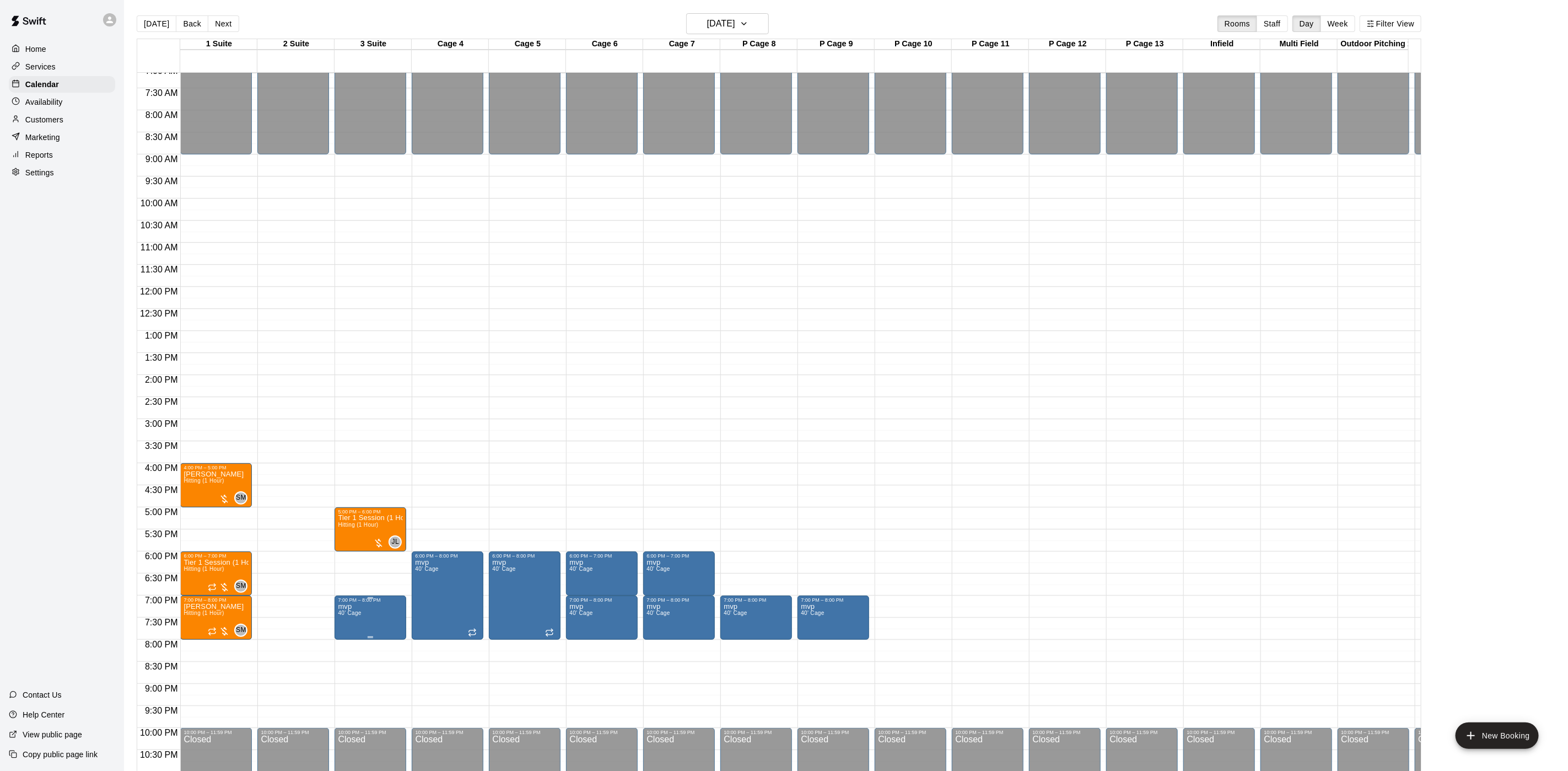
click at [357, 612] on span "40' Cage" at bounding box center [349, 613] width 23 height 6
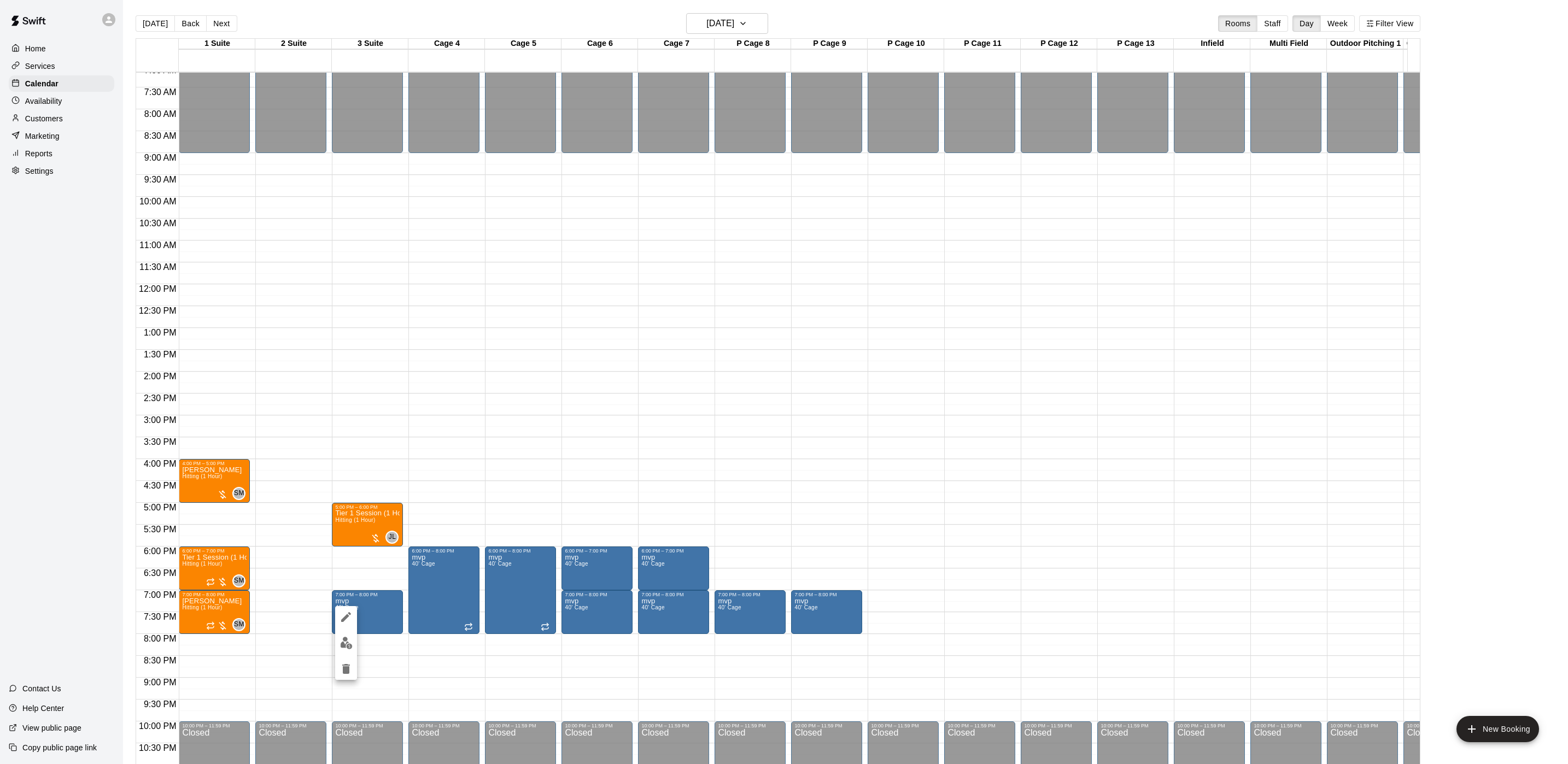
click at [350, 662] on icon "delete" at bounding box center [346, 668] width 13 height 13
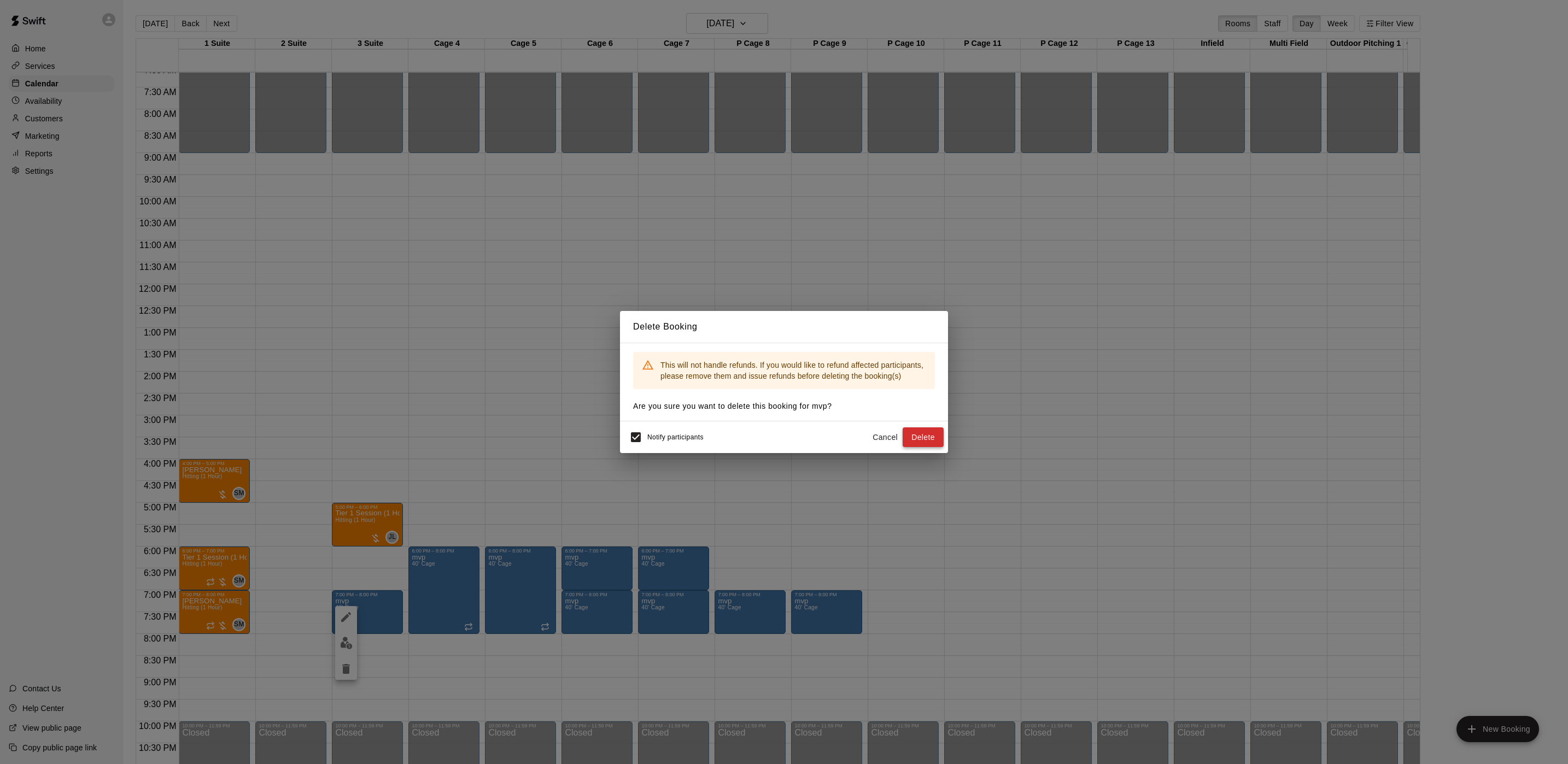
click at [934, 445] on button "Delete" at bounding box center [923, 437] width 41 height 20
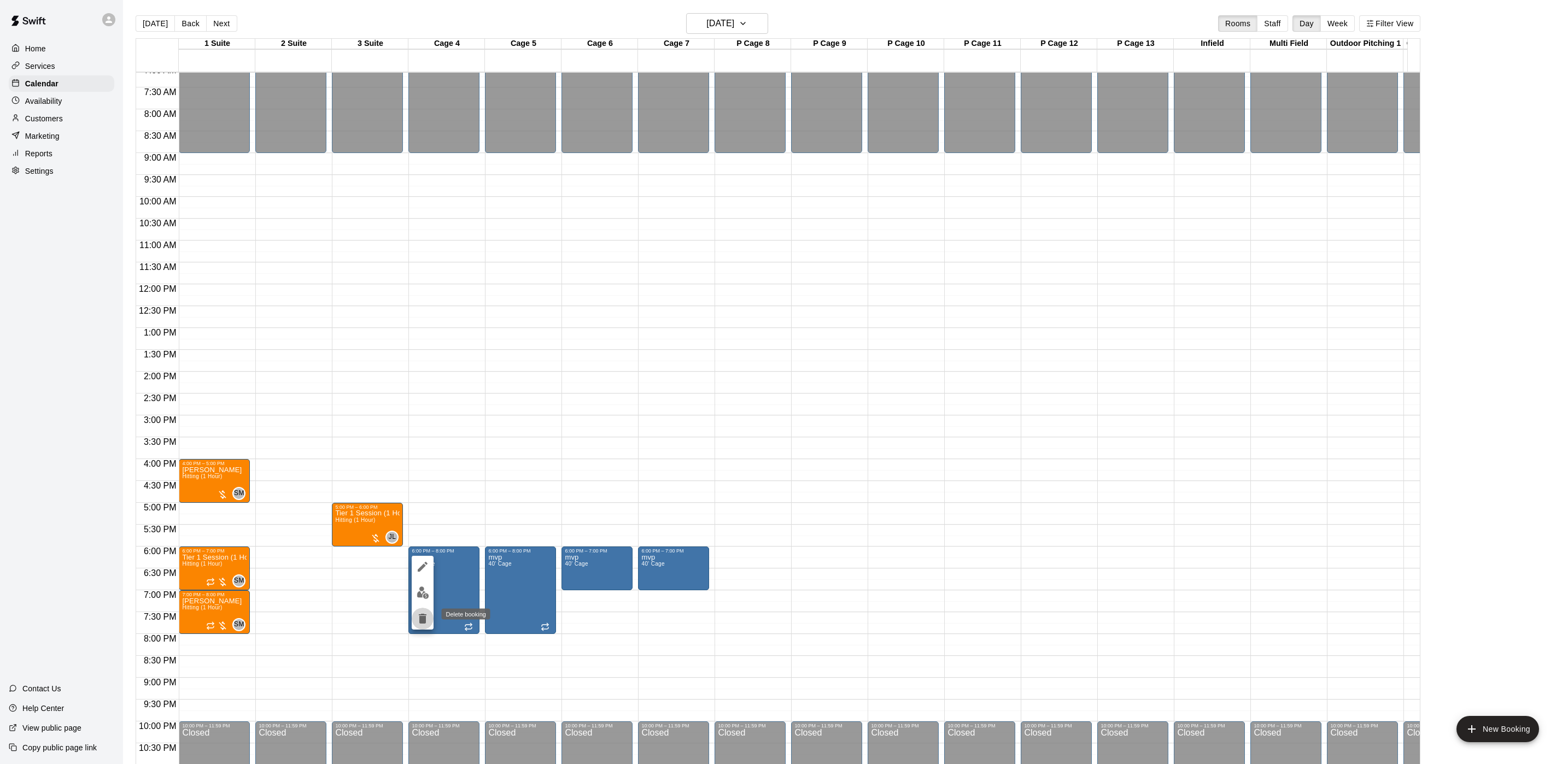
click at [426, 621] on icon "delete" at bounding box center [423, 618] width 13 height 13
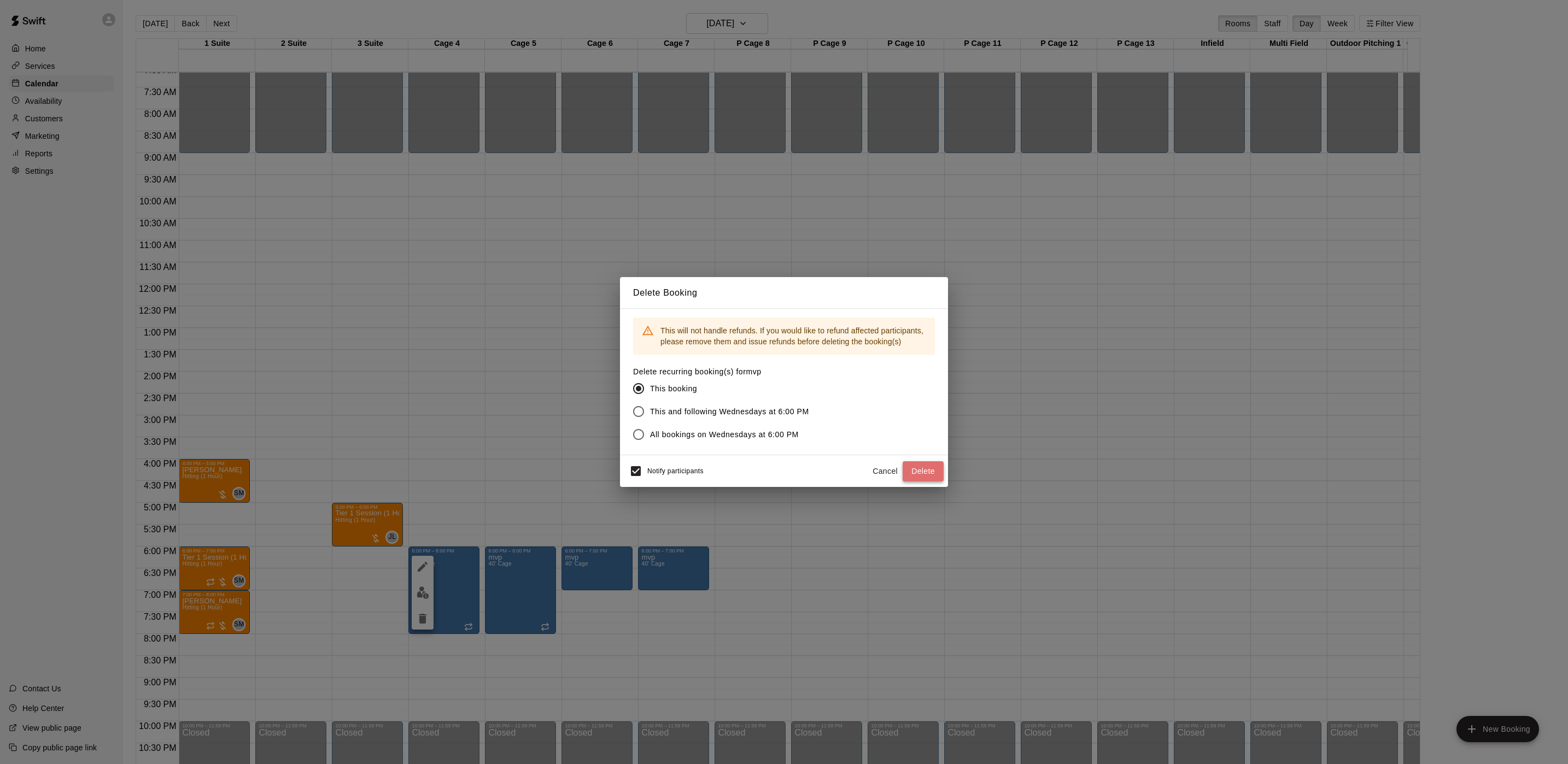
click at [938, 472] on button "Delete" at bounding box center [923, 471] width 41 height 20
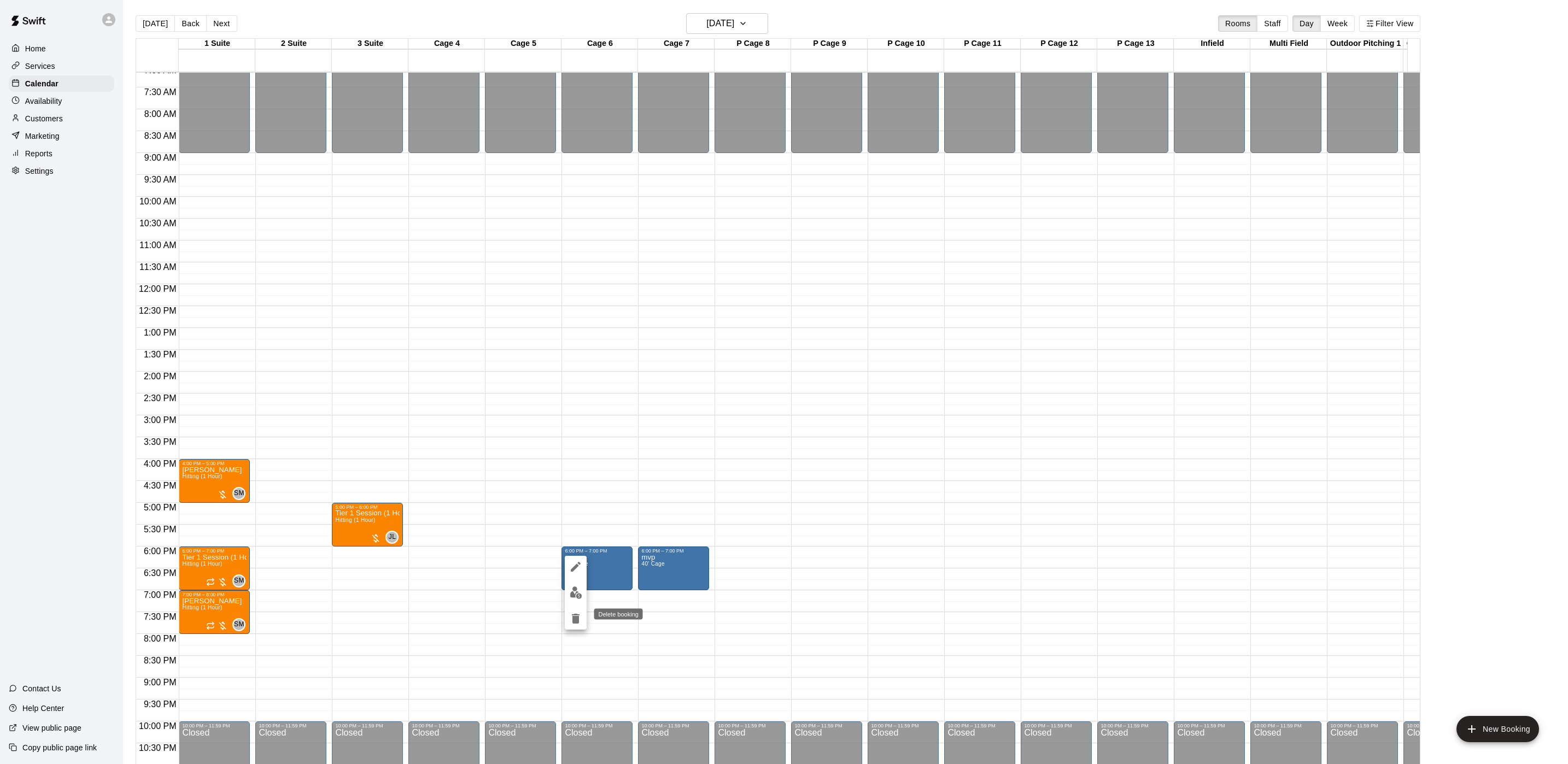
drag, startPoint x: 568, startPoint y: 617, endPoint x: 590, endPoint y: 608, distance: 23.8
click at [568, 617] on button "delete" at bounding box center [575, 618] width 22 height 22
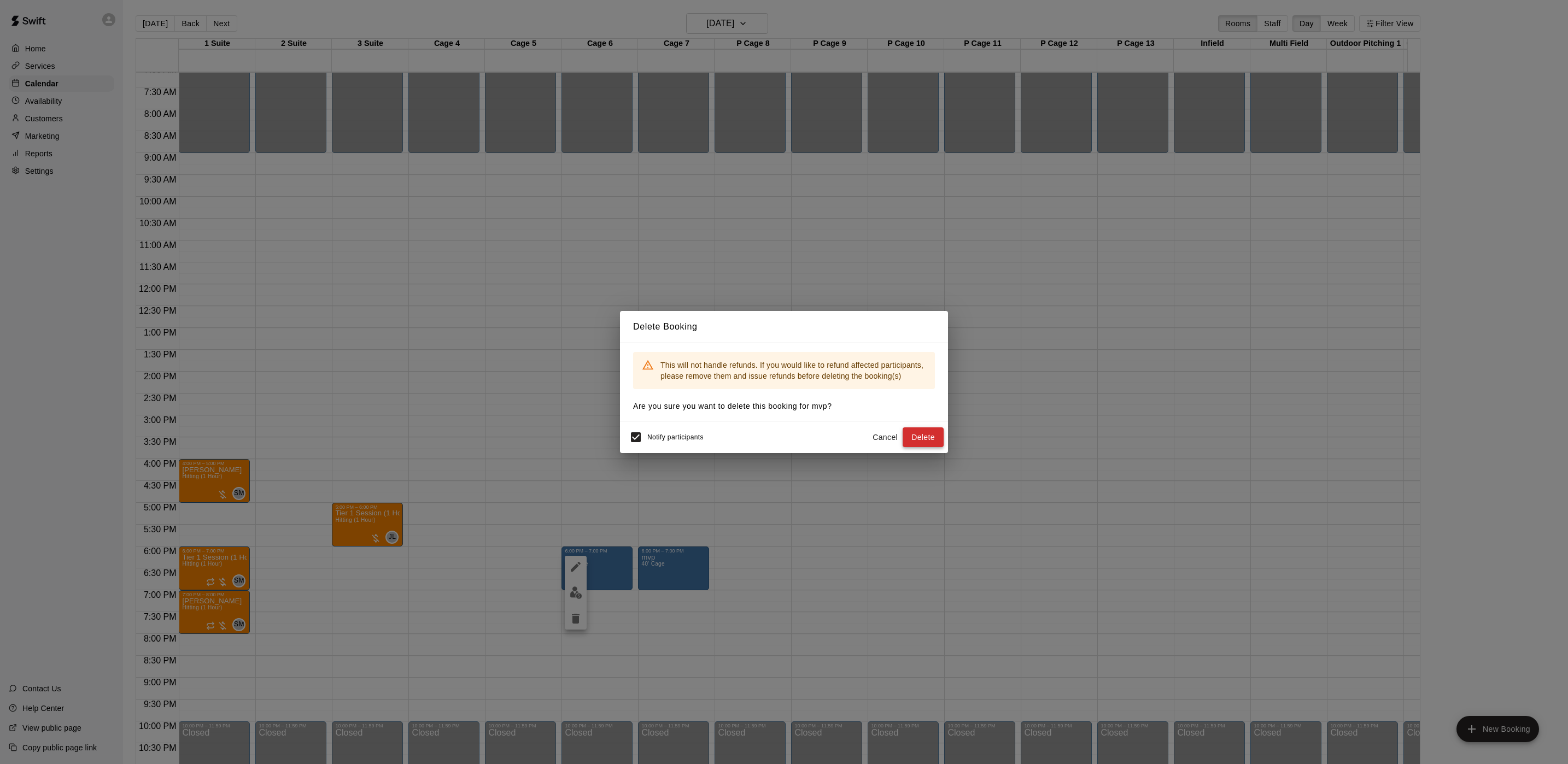
drag, startPoint x: 916, startPoint y: 441, endPoint x: 936, endPoint y: 441, distance: 20.0
click at [922, 441] on button "Delete" at bounding box center [923, 437] width 41 height 20
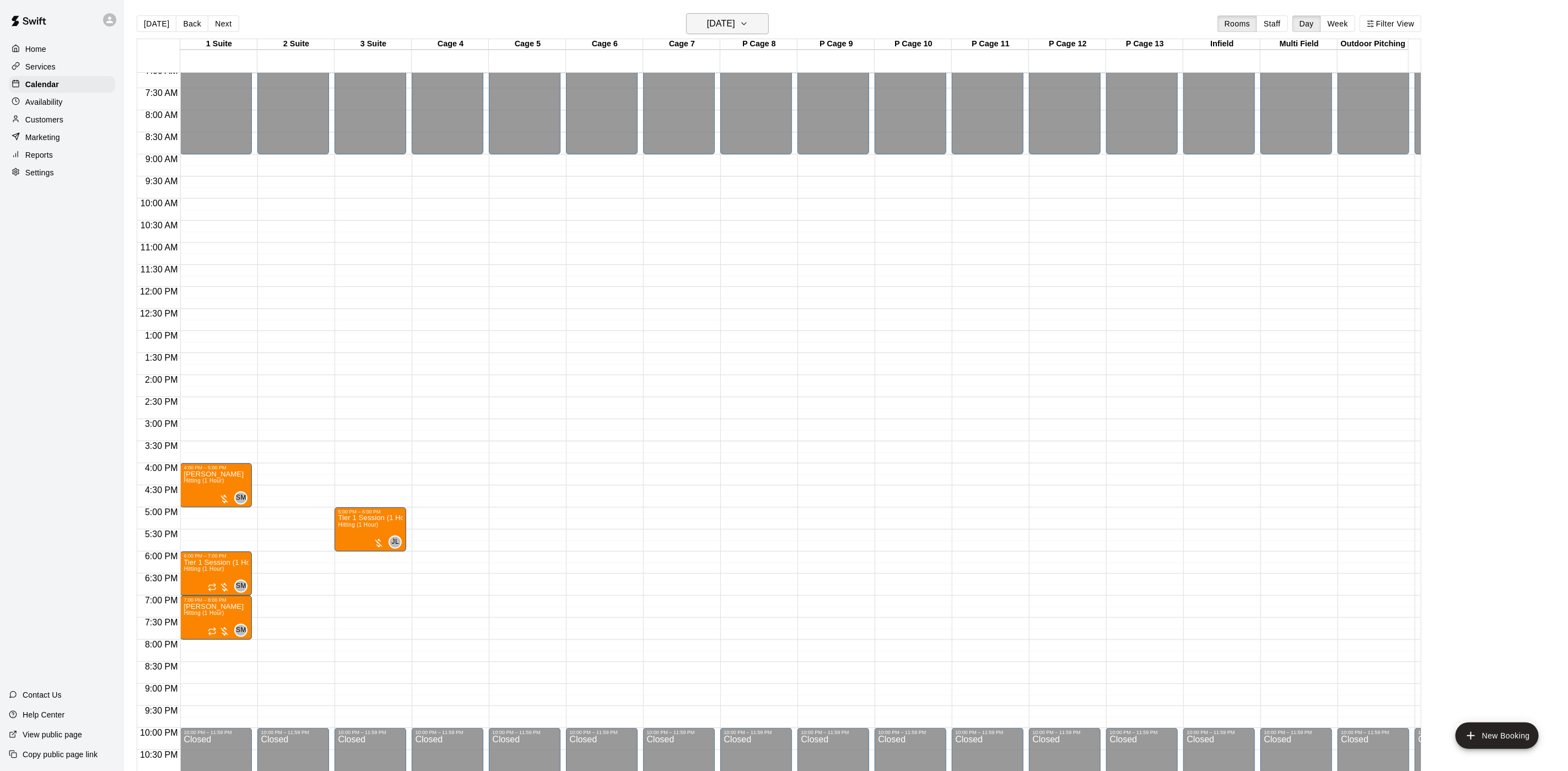
click at [725, 13] on button "[DATE]" at bounding box center [727, 24] width 83 height 21
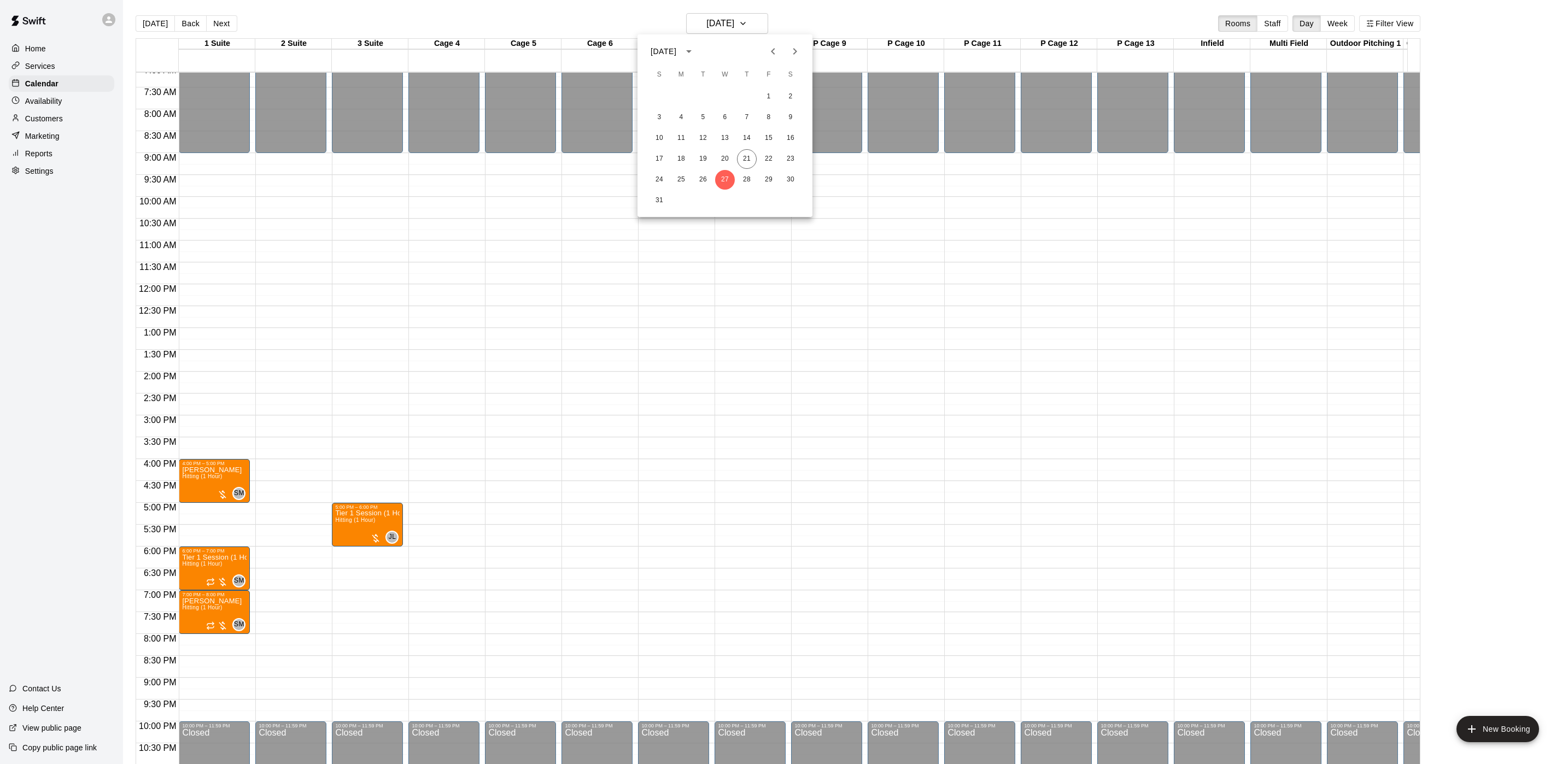
click at [800, 45] on icon "Next month" at bounding box center [794, 51] width 13 height 13
click at [720, 96] on button "3" at bounding box center [724, 96] width 20 height 20
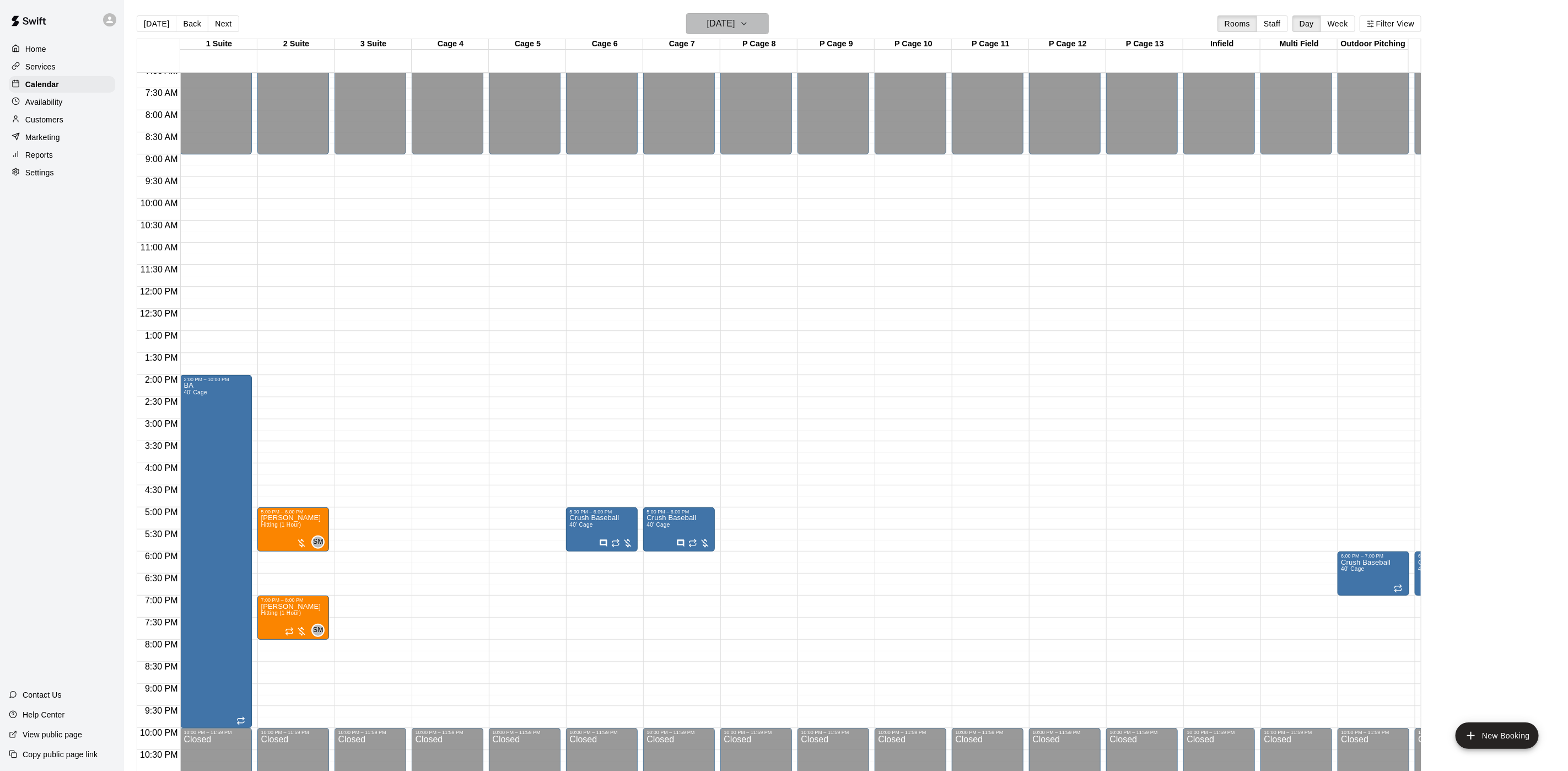
click at [725, 34] on button "[DATE]" at bounding box center [727, 24] width 83 height 21
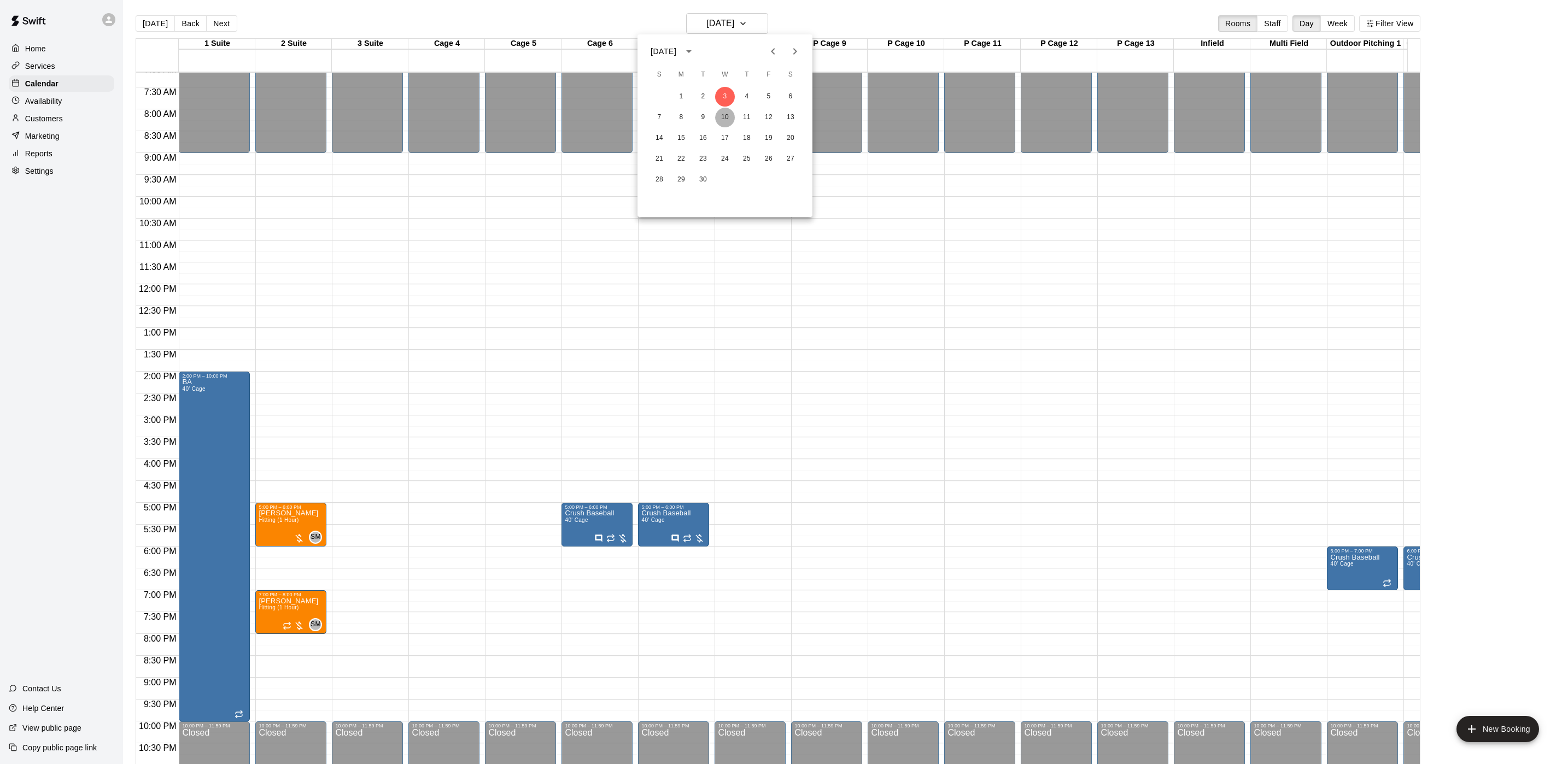
click at [718, 117] on button "10" at bounding box center [724, 117] width 20 height 20
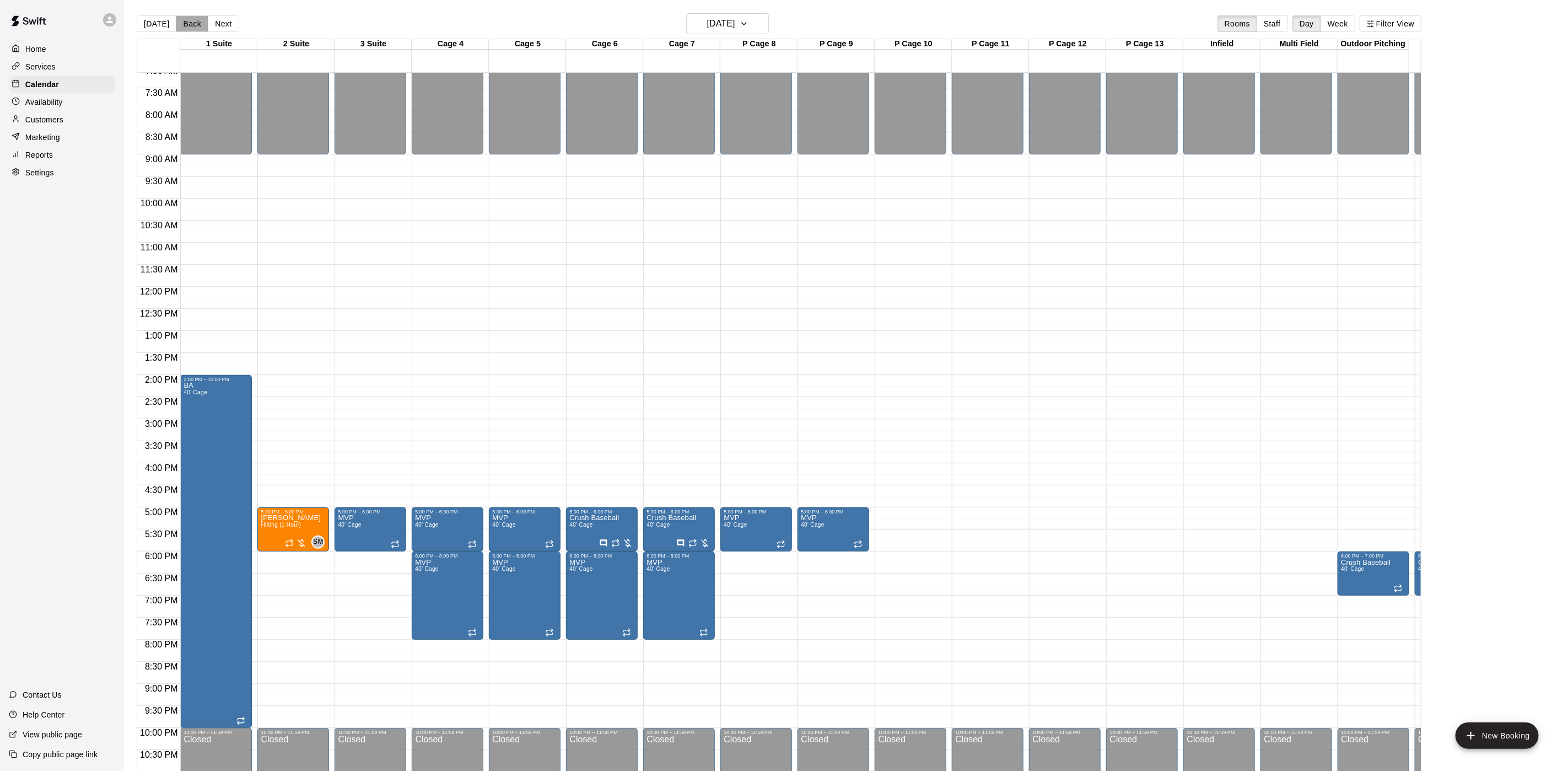
click at [175, 23] on button "Back" at bounding box center [191, 24] width 32 height 17
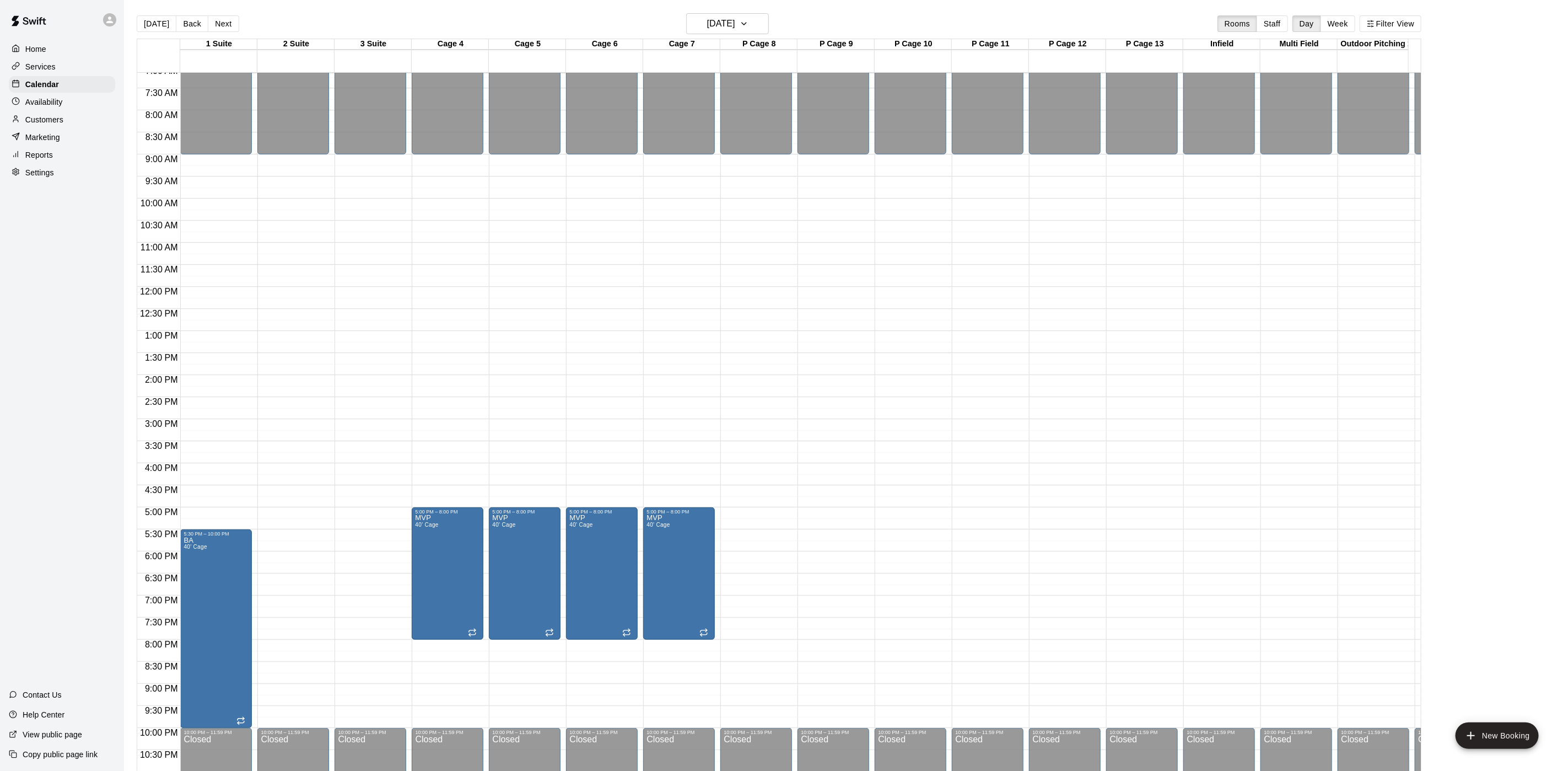
click at [62, 128] on div "Customers" at bounding box center [62, 119] width 107 height 17
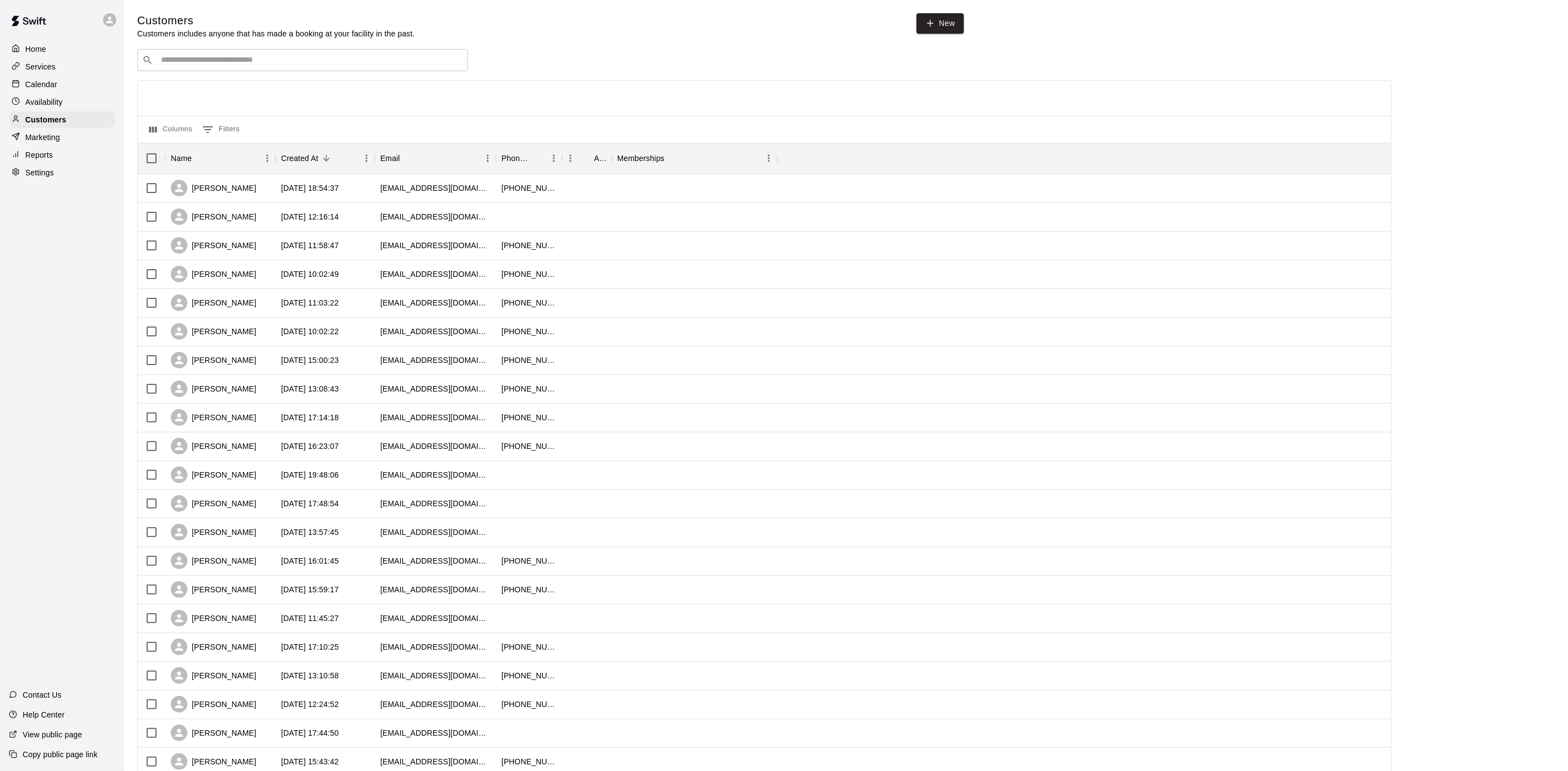
click at [213, 50] on div "Customers Customers includes anyone that has made a booking at your facility in…" at bounding box center [846, 467] width 1417 height 908
click at [201, 61] on input "Search customers by name or email" at bounding box center [310, 60] width 305 height 11
type input "***"
click at [234, 97] on div "MVP VIP [EMAIL_ADDRESS][DOMAIN_NAME]" at bounding box center [314, 91] width 291 height 24
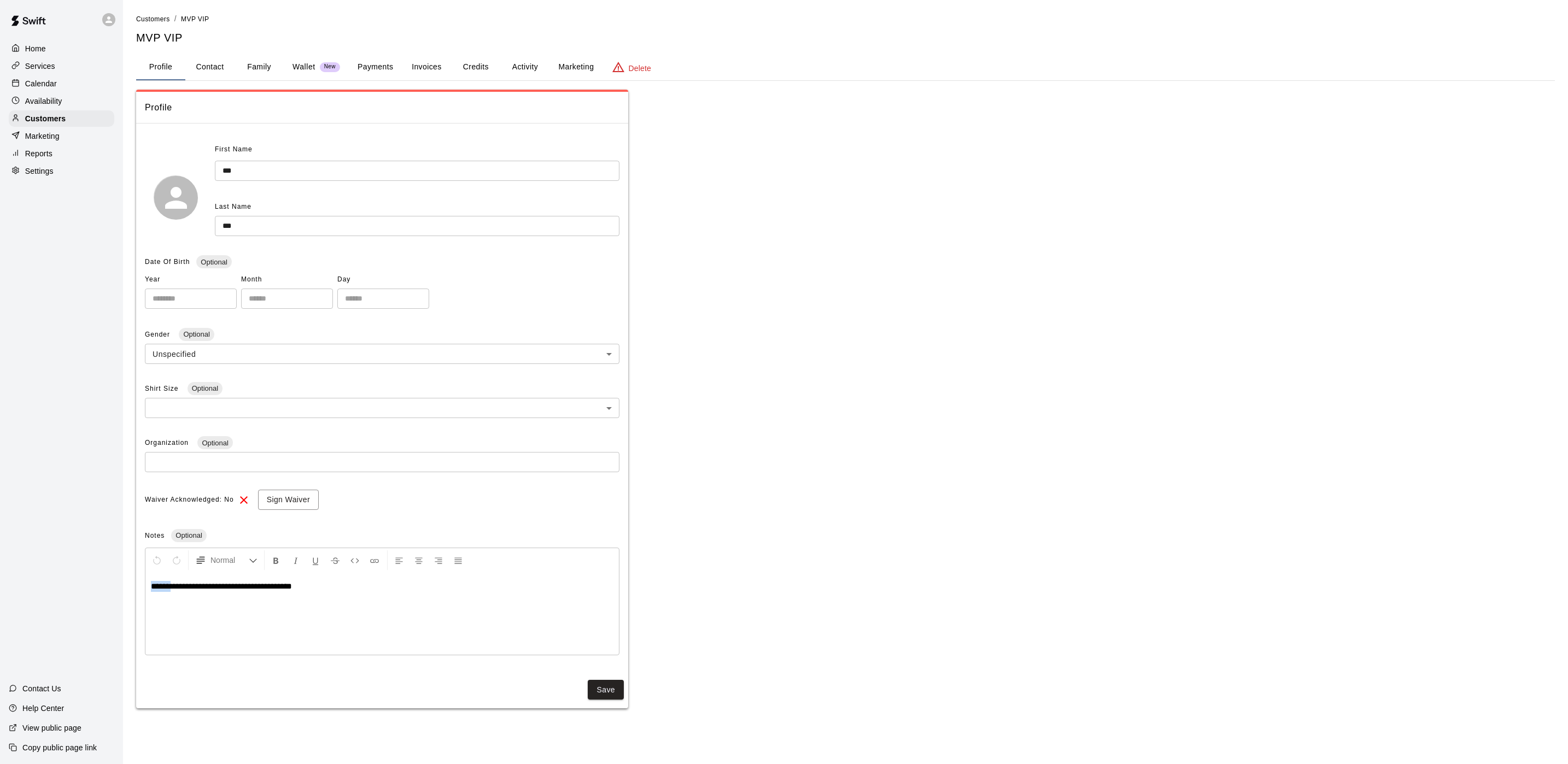
drag, startPoint x: 174, startPoint y: 591, endPoint x: 132, endPoint y: 596, distance: 42.3
click at [132, 596] on div "**********" at bounding box center [845, 360] width 1436 height 695
click at [614, 693] on button "Save" at bounding box center [606, 693] width 36 height 20
click at [601, 680] on button "Save" at bounding box center [606, 690] width 36 height 20
click at [26, 79] on div "Calendar" at bounding box center [61, 83] width 106 height 16
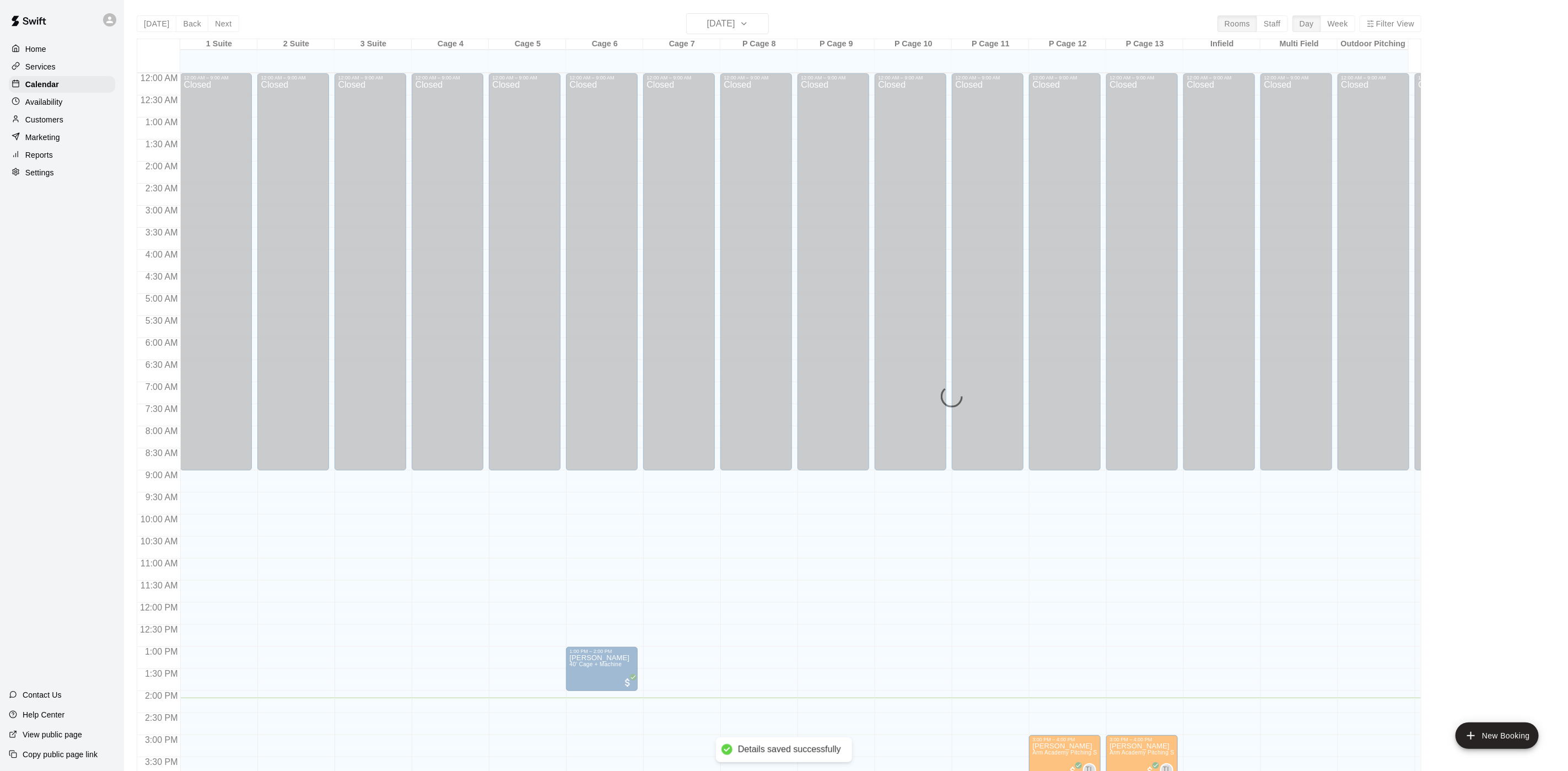
scroll to position [316, 0]
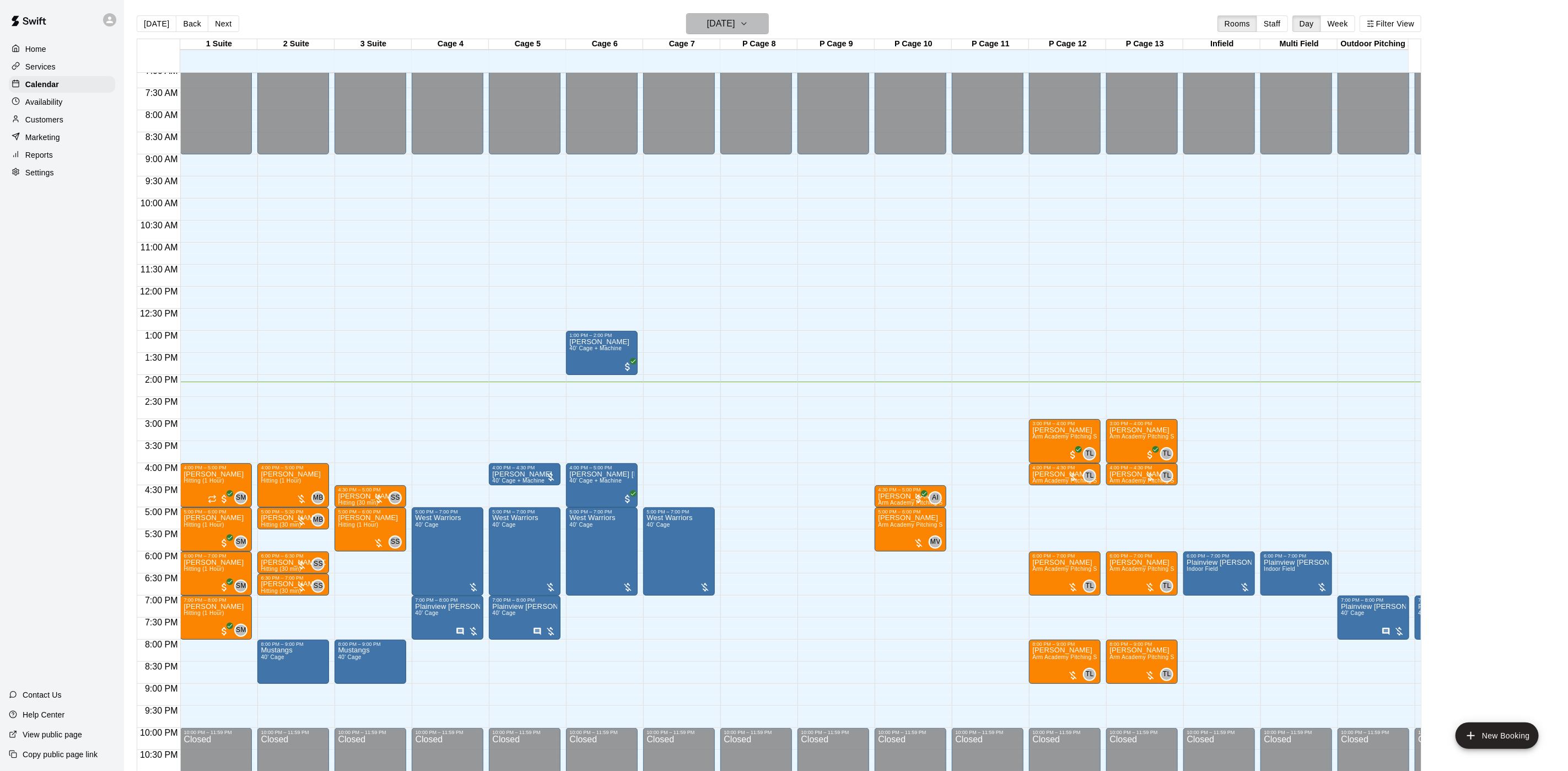
click at [759, 23] on button "[DATE]" at bounding box center [727, 24] width 83 height 21
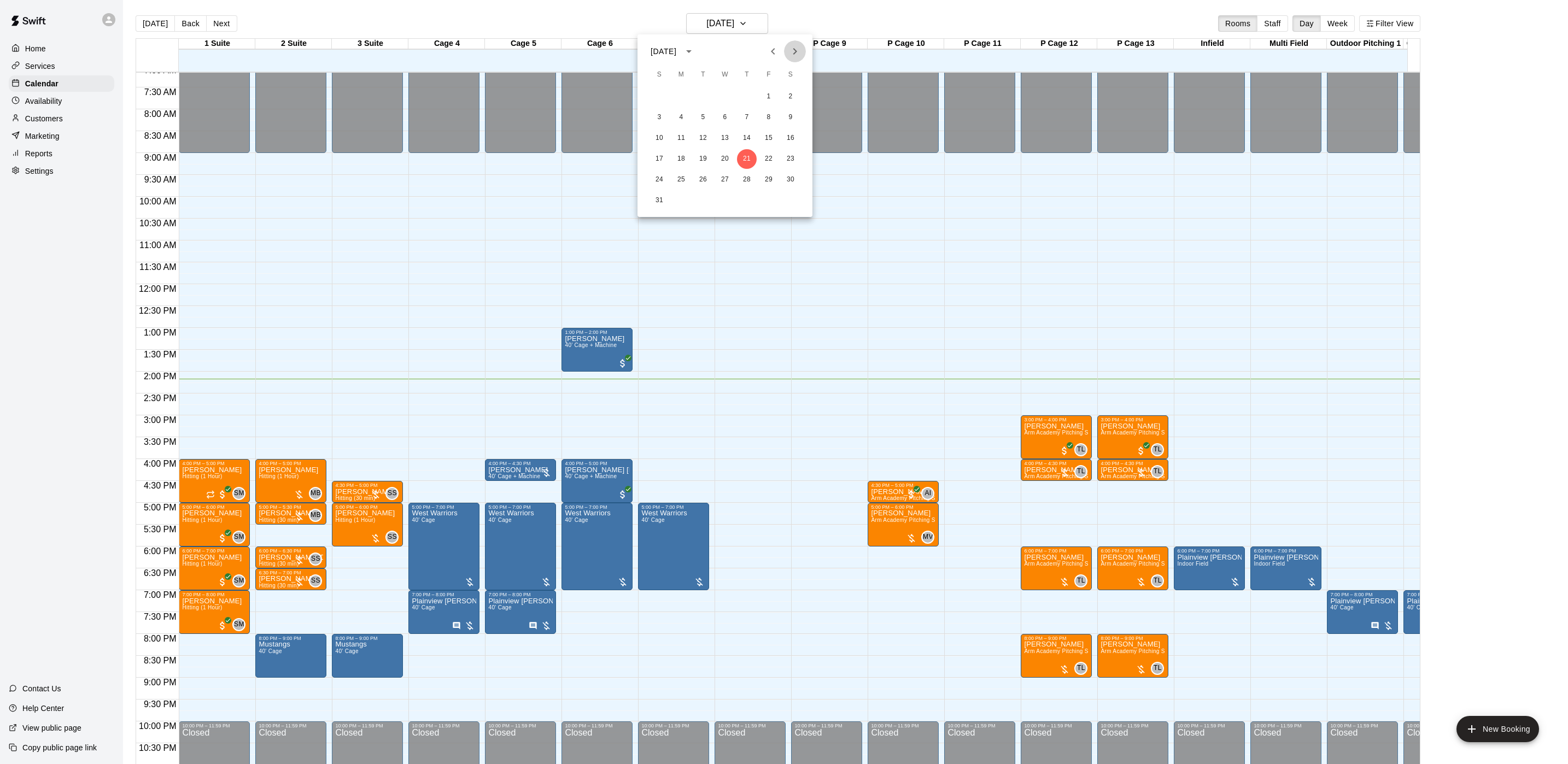
click at [789, 51] on icon "Next month" at bounding box center [794, 51] width 13 height 13
click at [720, 96] on button "3" at bounding box center [724, 96] width 20 height 20
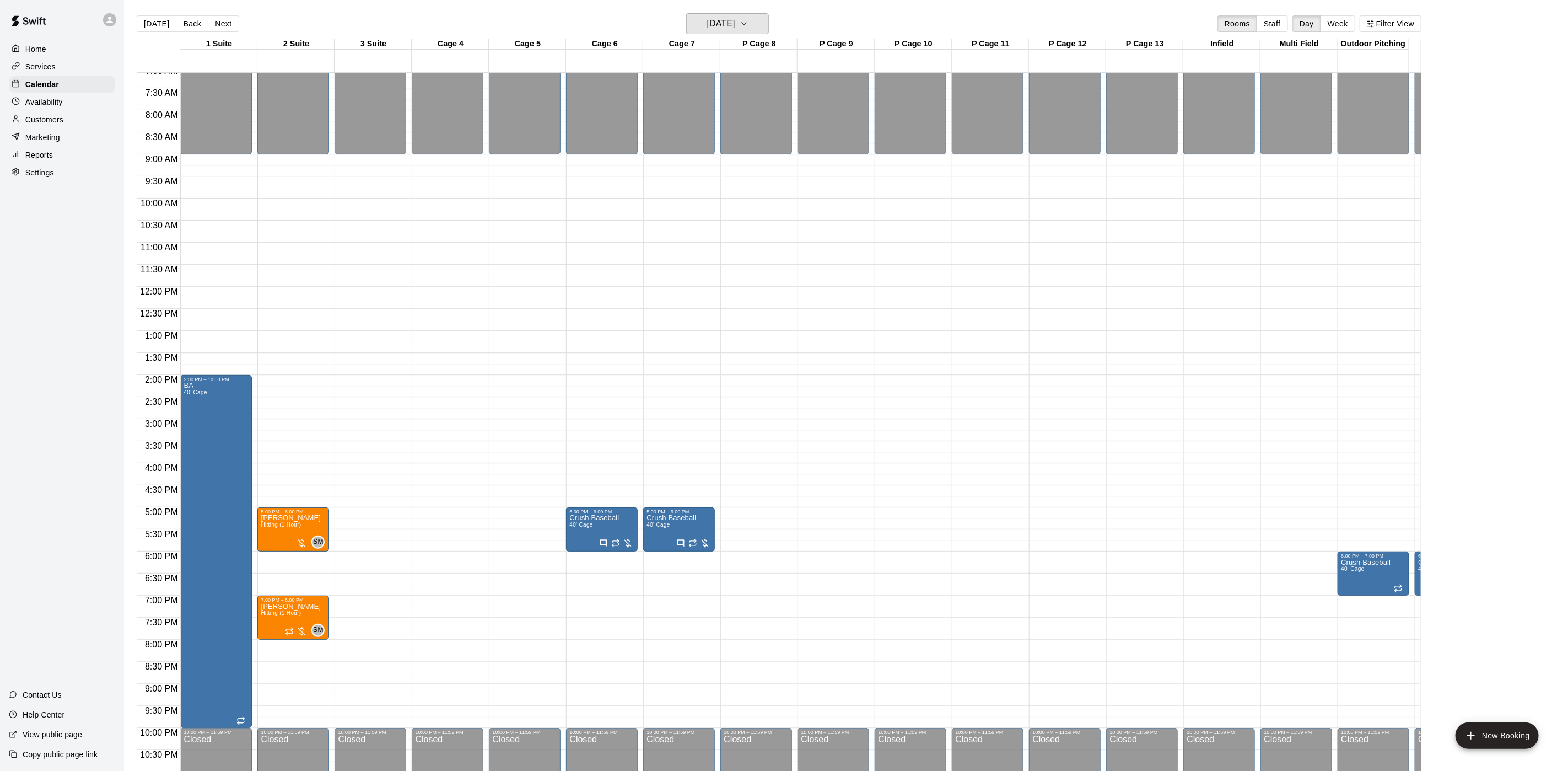
click at [707, 22] on h6 "[DATE]" at bounding box center [722, 24] width 28 height 16
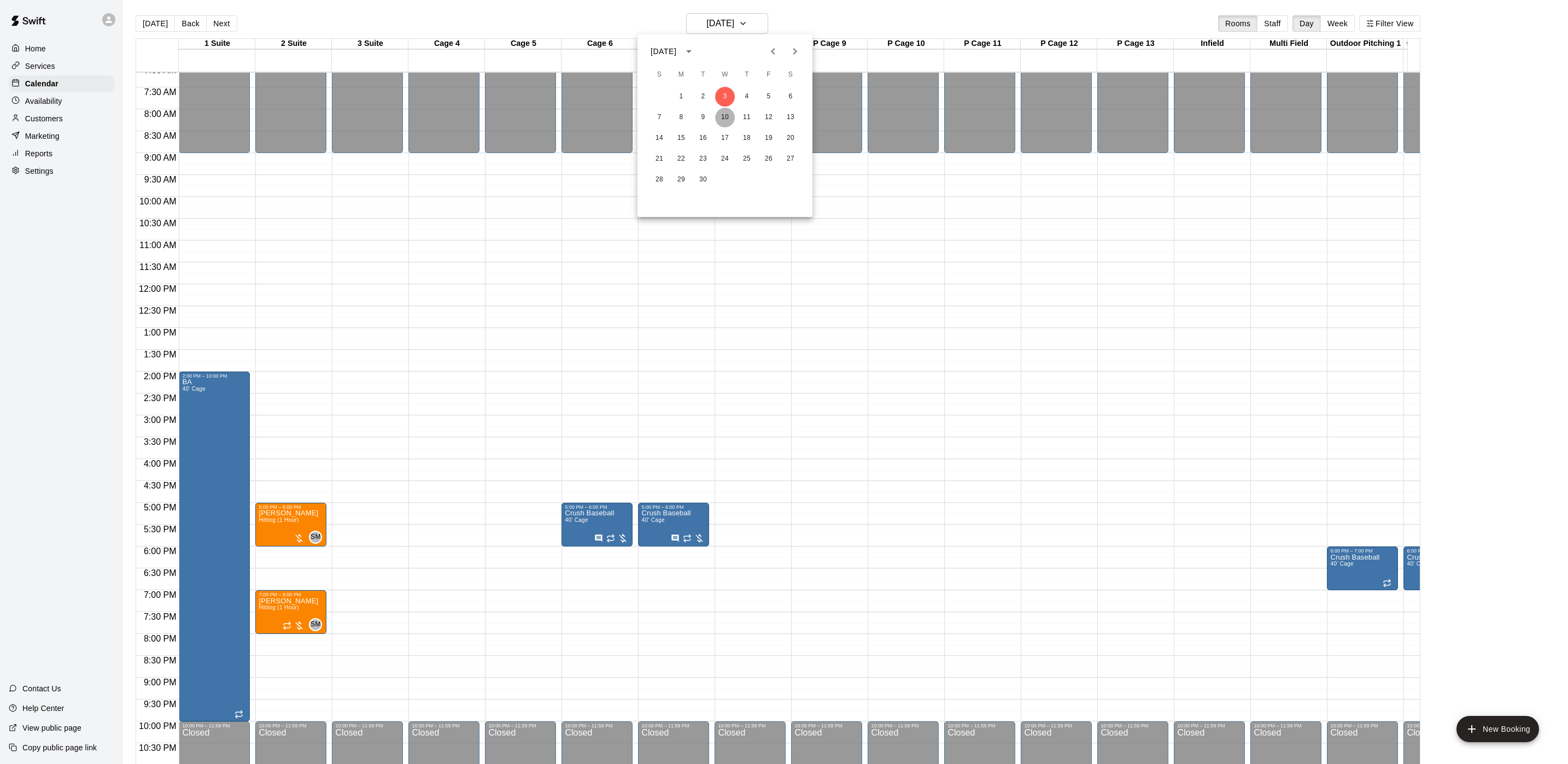
click at [716, 117] on button "10" at bounding box center [724, 117] width 20 height 20
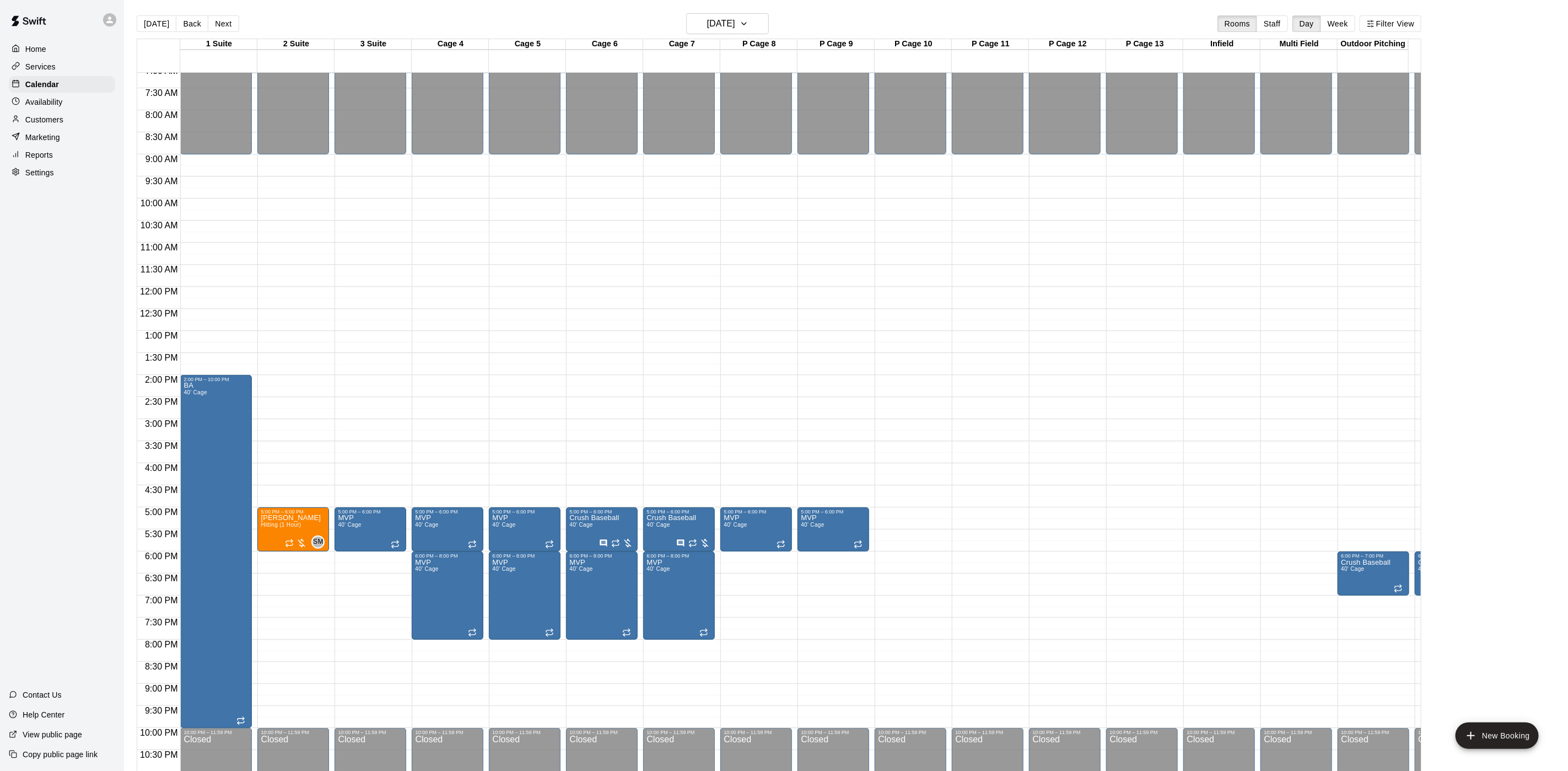
click at [716, 12] on main "[DATE] Back [DATE][DATE] Rooms Staff Day Week Filter View 1 Suite 10 Wed 2 Suit…" at bounding box center [846, 394] width 1444 height 788
click at [714, 13] on button "[DATE]" at bounding box center [727, 24] width 83 height 21
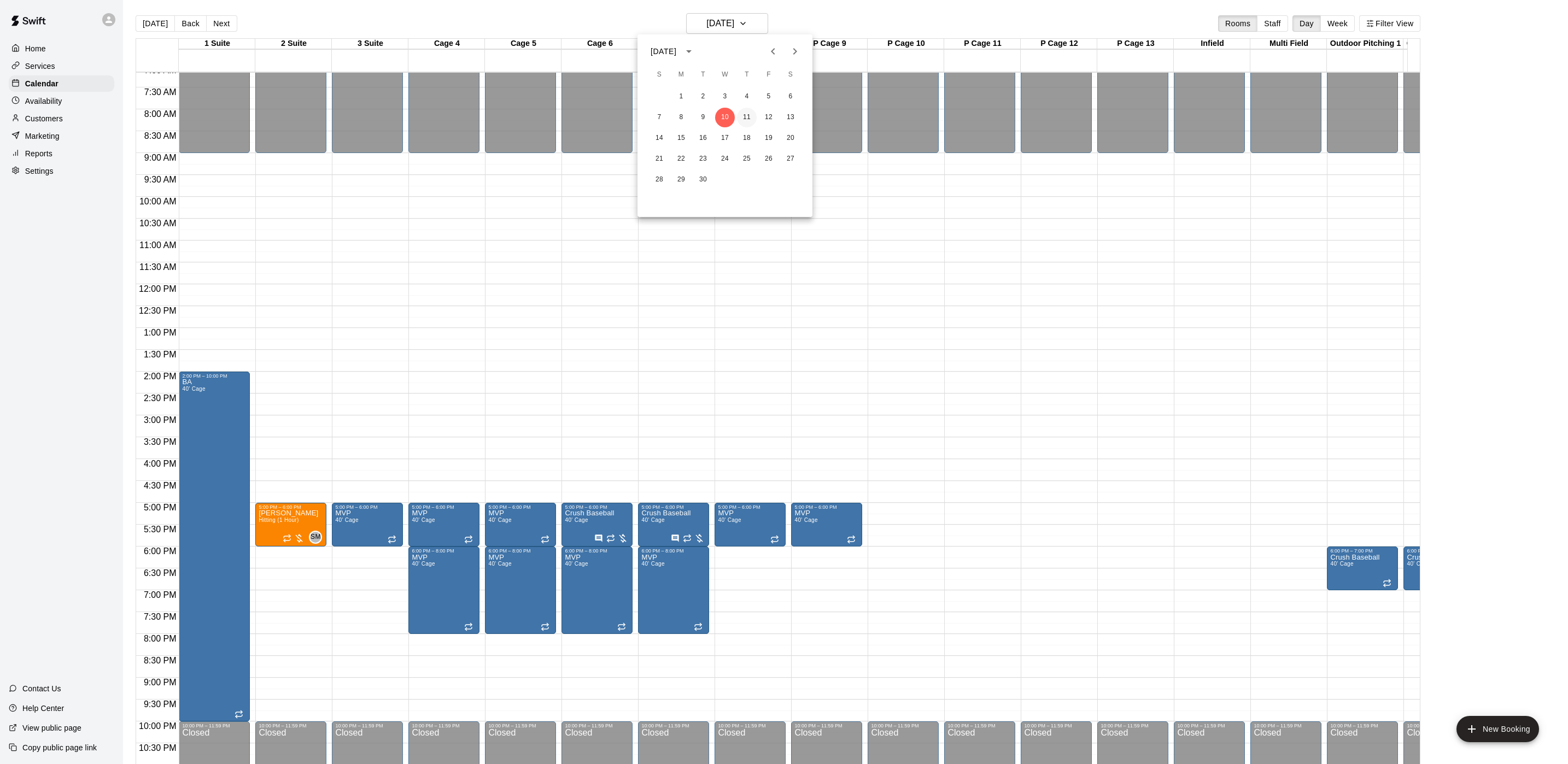
click at [743, 114] on button "11" at bounding box center [746, 117] width 20 height 20
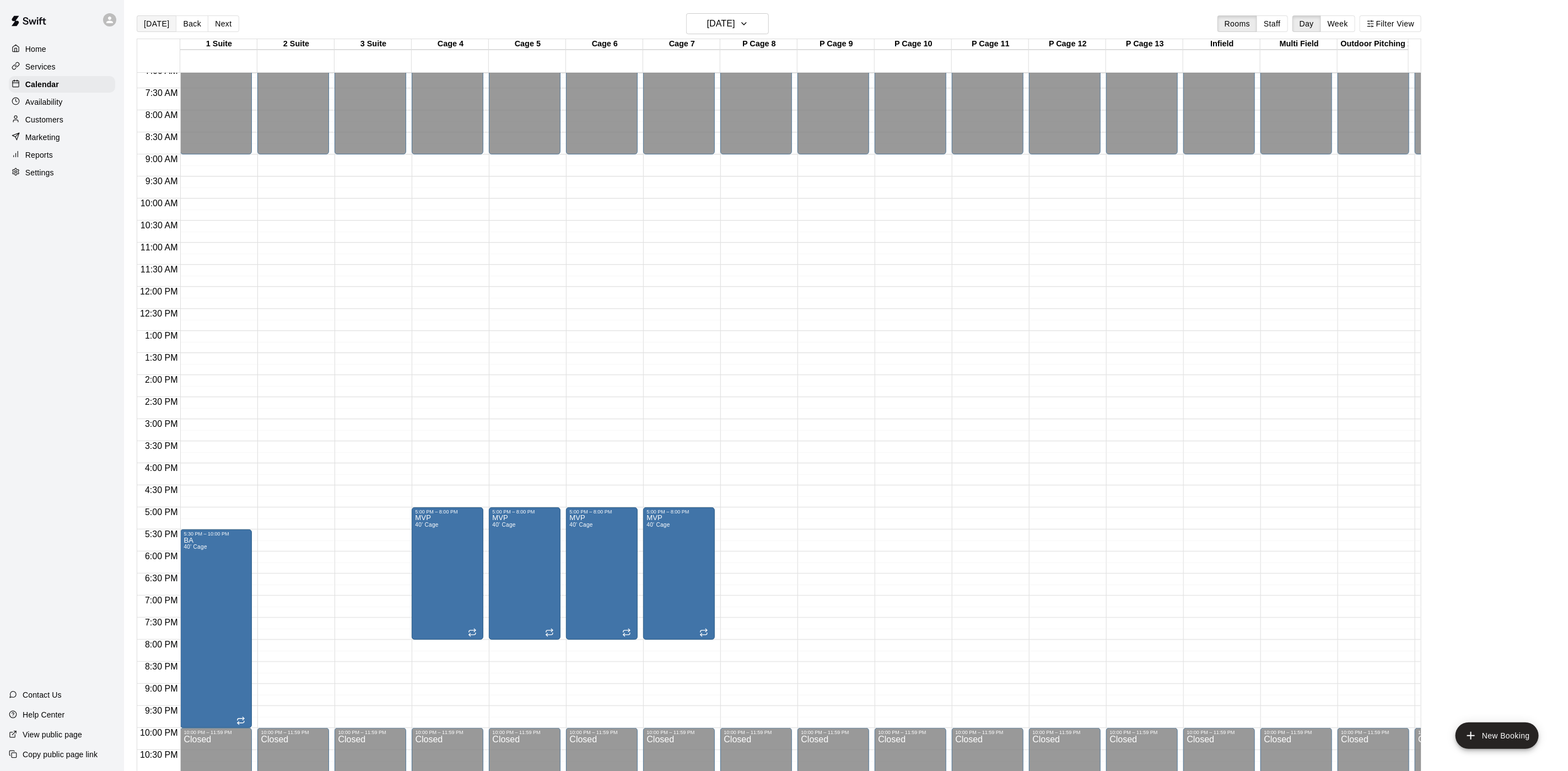
click at [154, 32] on button "[DATE]" at bounding box center [156, 24] width 40 height 17
